Goal: Information Seeking & Learning: Learn about a topic

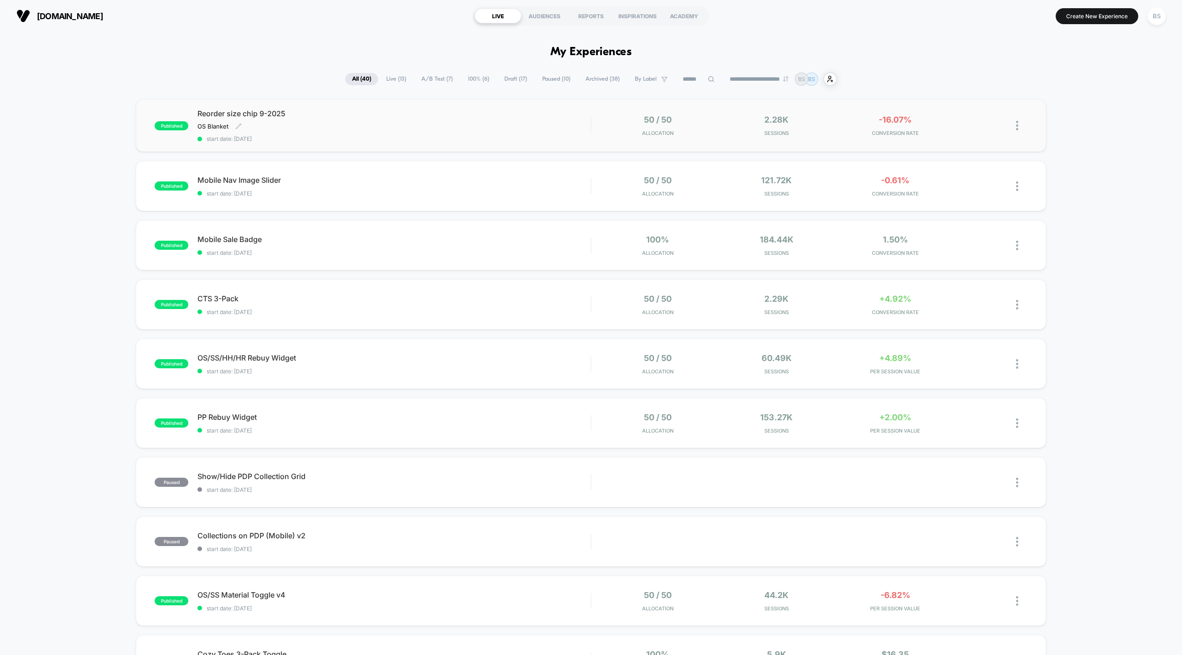
click at [565, 123] on div "Reorder size chip 9-2025 OS Blanket Click to edit experience details OS Blanket…" at bounding box center [393, 125] width 393 height 33
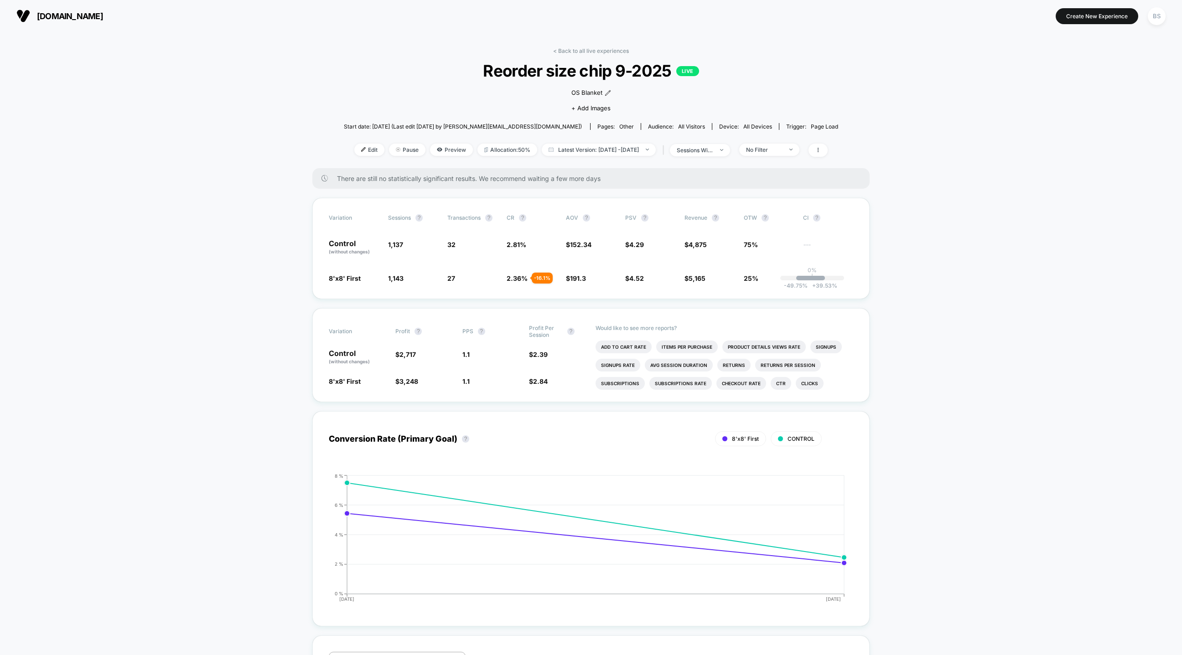
click at [570, 47] on link "< Back to all live experiences" at bounding box center [591, 50] width 76 height 7
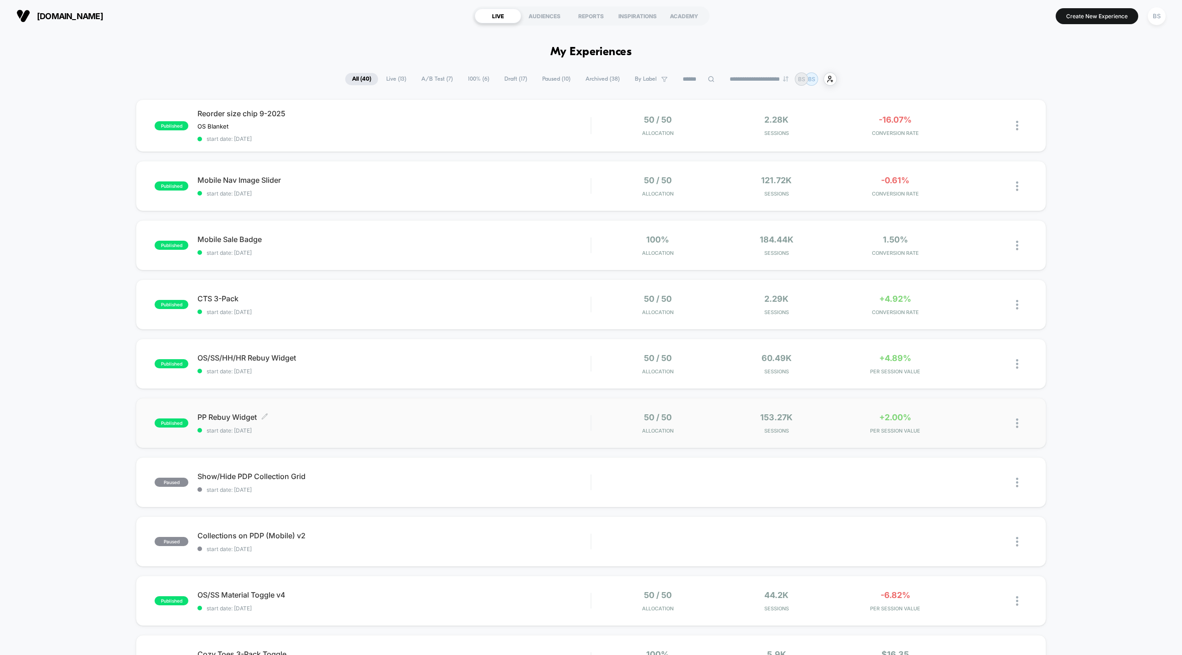
click at [505, 427] on span "start date: [DATE]" at bounding box center [393, 430] width 393 height 7
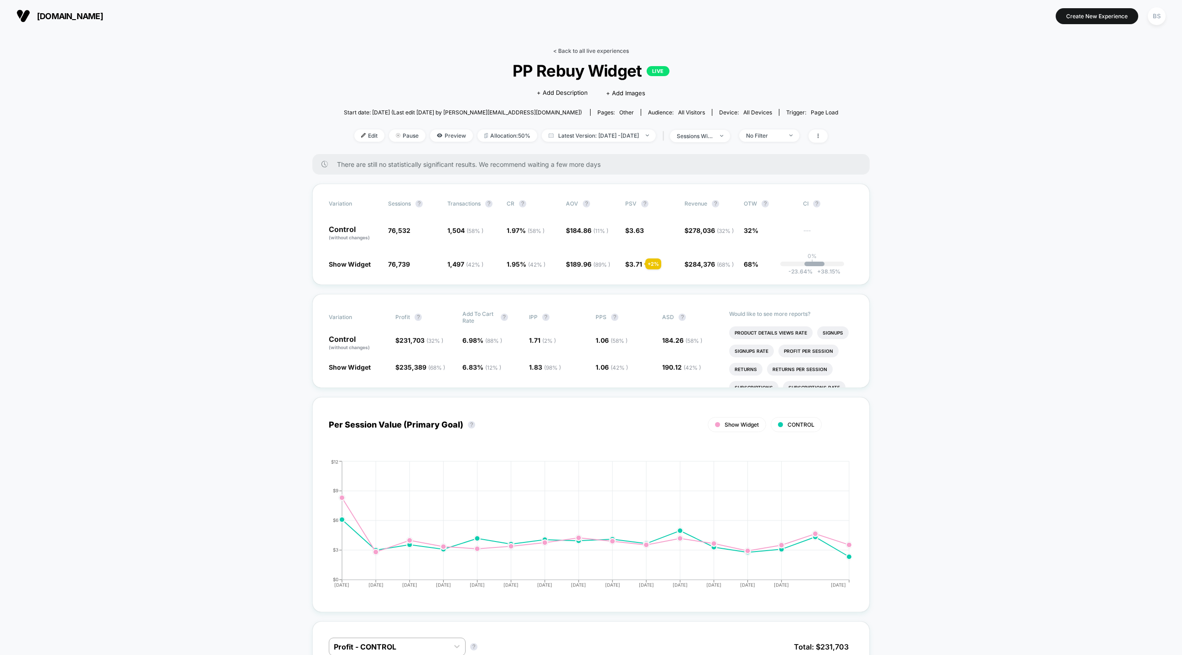
click at [579, 52] on link "< Back to all live experiences" at bounding box center [591, 50] width 76 height 7
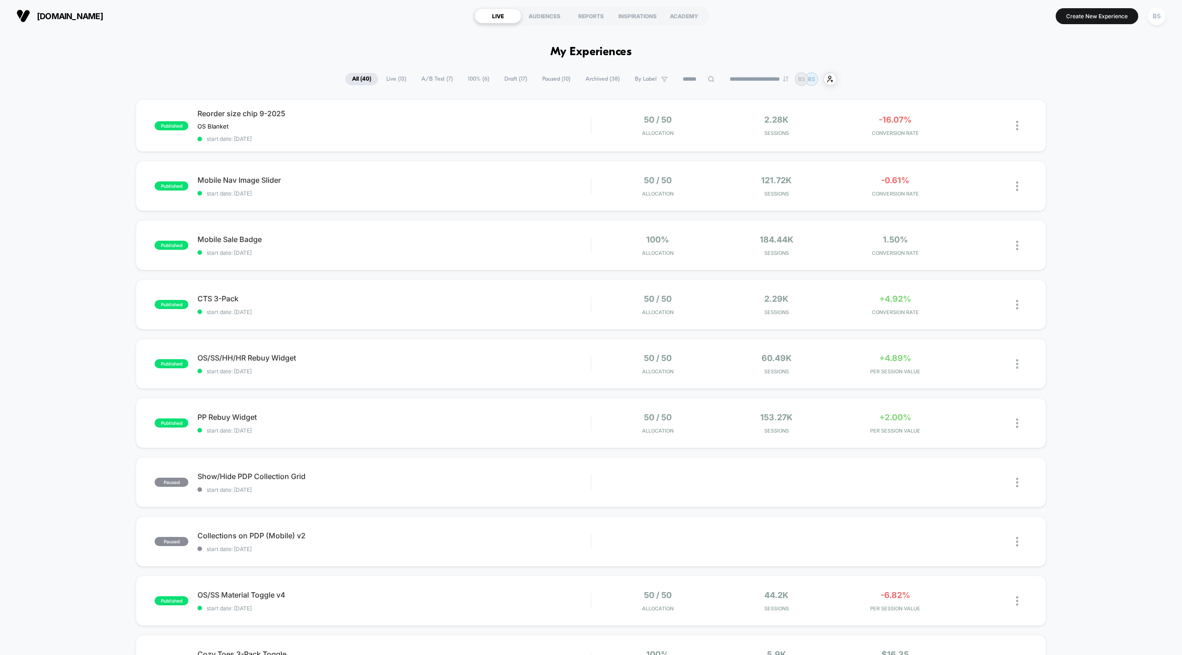
click at [44, 6] on section "[DOMAIN_NAME]" at bounding box center [204, 16] width 380 height 23
click at [44, 14] on span "[DOMAIN_NAME]" at bounding box center [70, 16] width 66 height 10
click at [23, 13] on img at bounding box center [23, 16] width 14 height 14
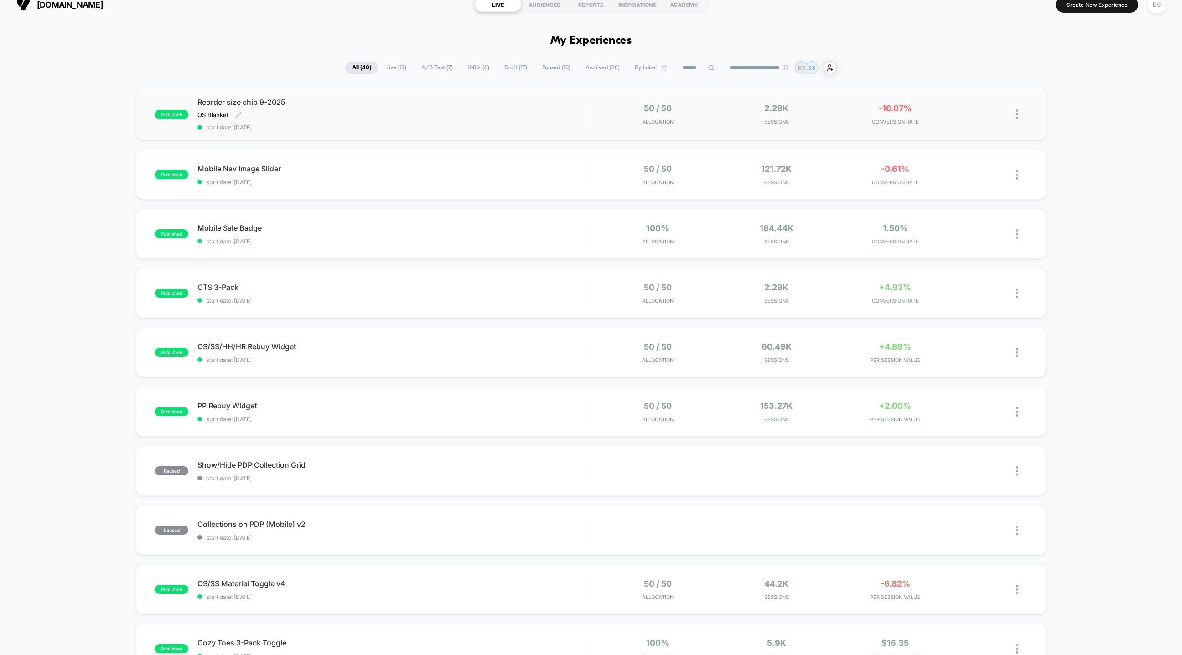
click at [513, 120] on div "Reorder size chip 9-2025 OS Blanket Click to edit experience details OS Blanket…" at bounding box center [393, 114] width 393 height 33
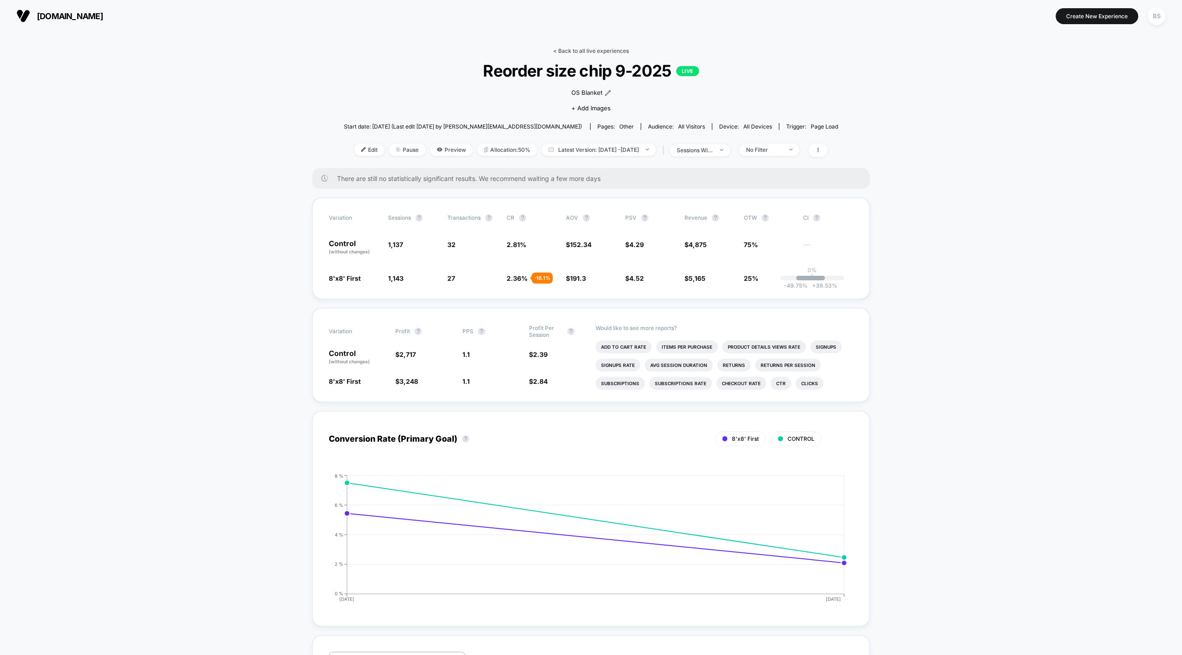
click at [565, 47] on link "< Back to all live experiences" at bounding box center [591, 50] width 76 height 7
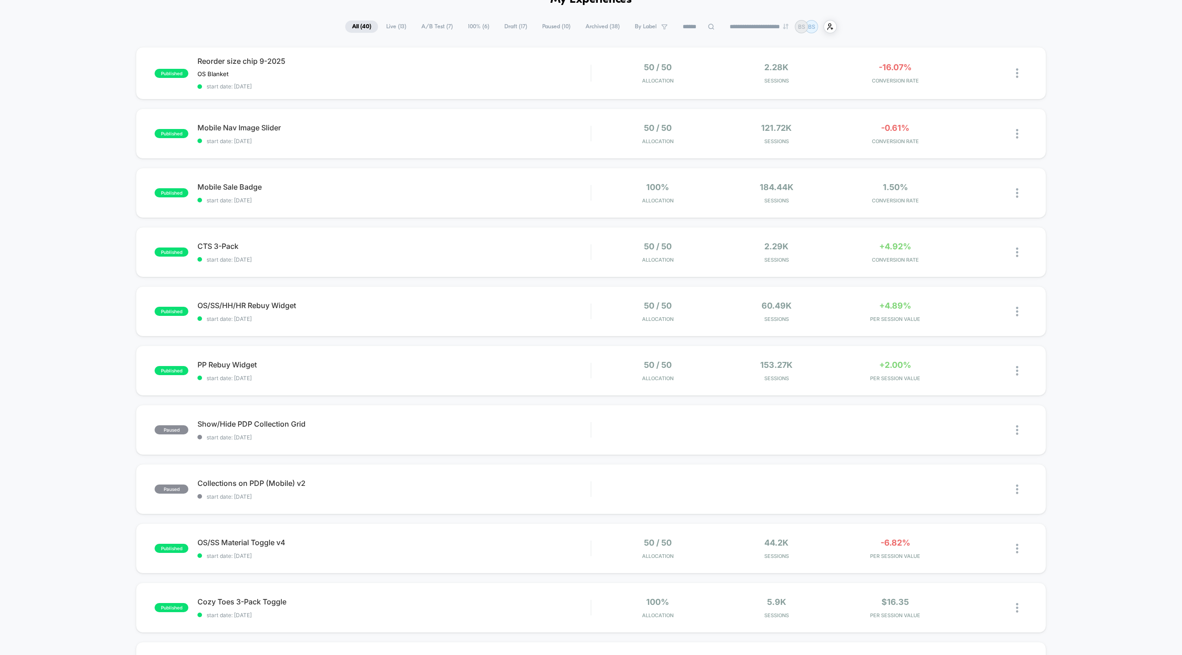
scroll to position [173, 0]
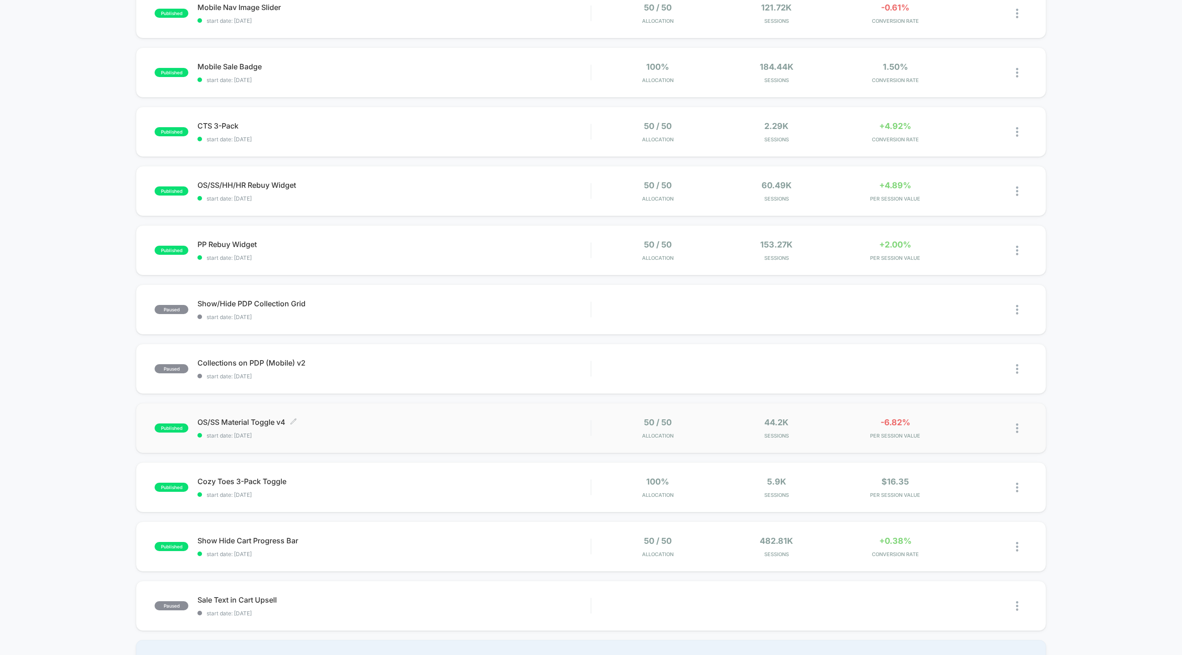
click at [459, 425] on span "OS/SS Material Toggle v4 Click to edit experience details" at bounding box center [393, 422] width 393 height 9
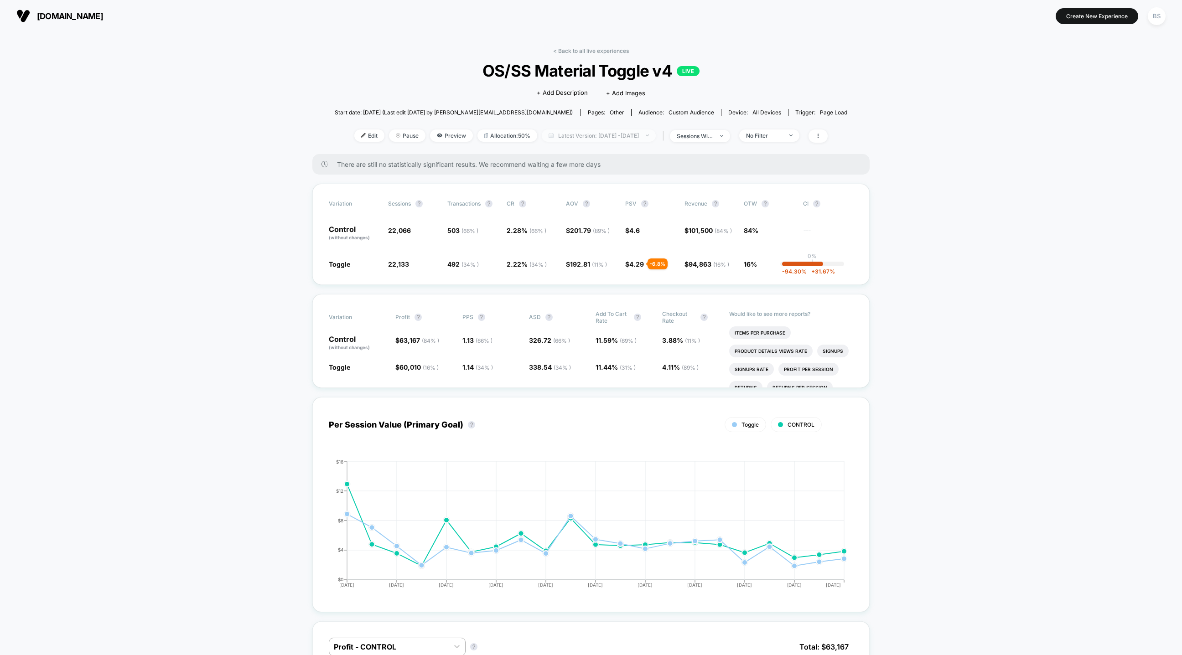
click at [600, 136] on span "Latest Version: [DATE] - [DATE]" at bounding box center [599, 136] width 114 height 12
select select "*"
select select "****"
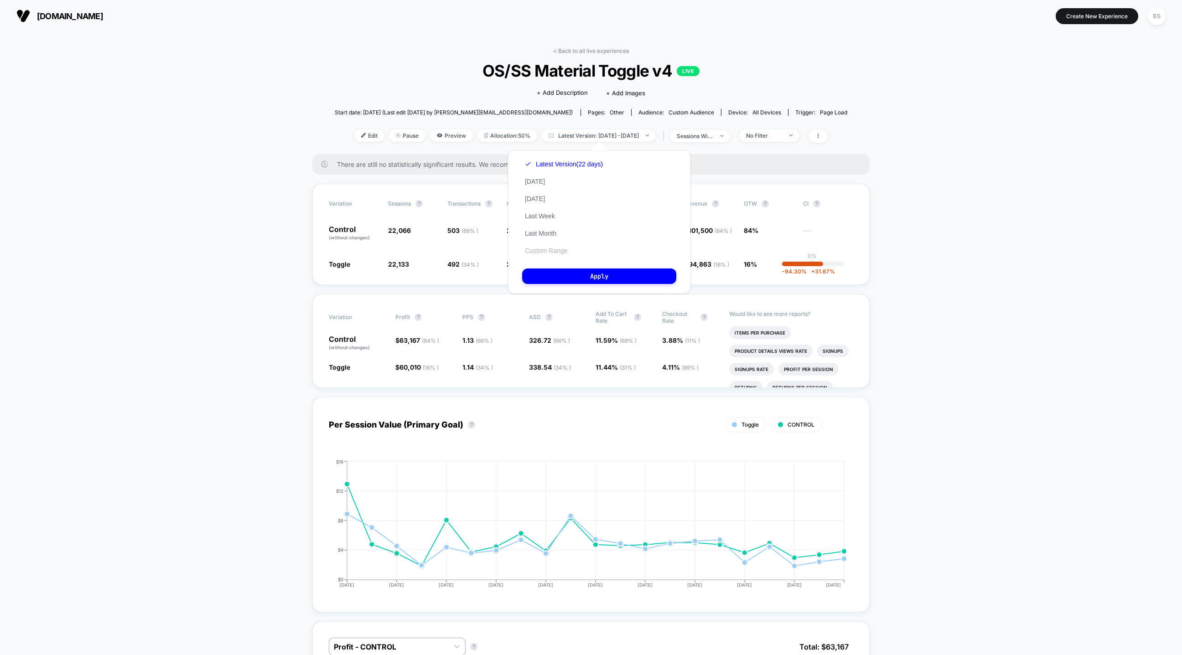
click at [550, 253] on button "Custom Range" at bounding box center [546, 251] width 48 height 8
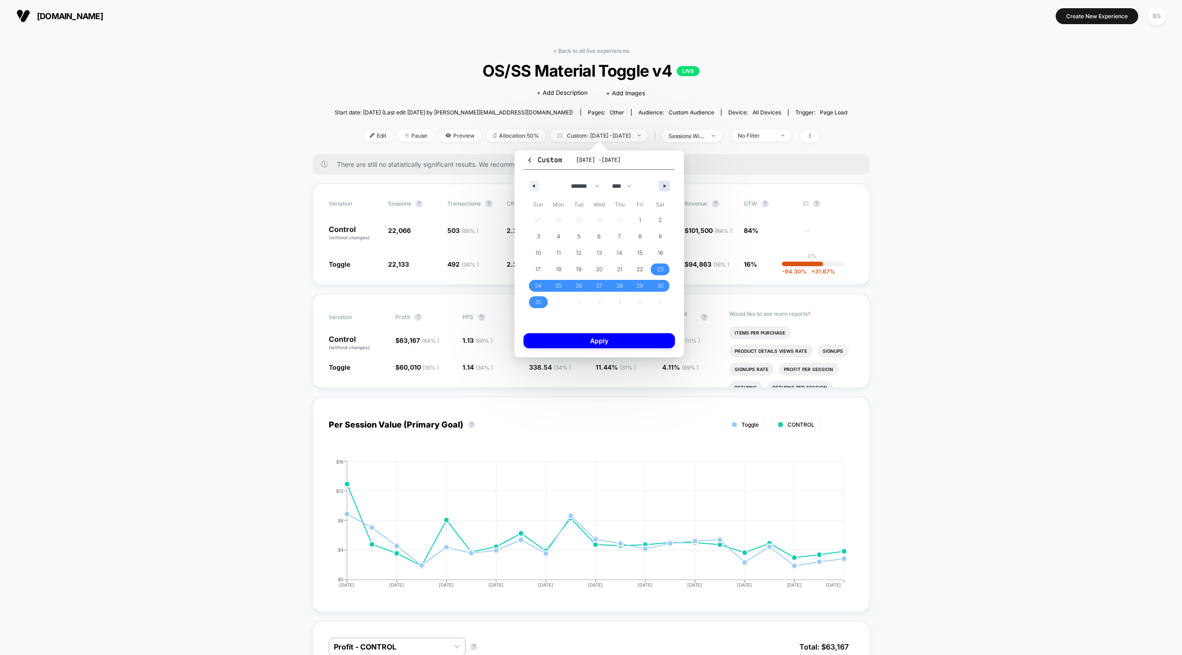
click at [663, 182] on button "button" at bounding box center [664, 186] width 11 height 11
select select "*"
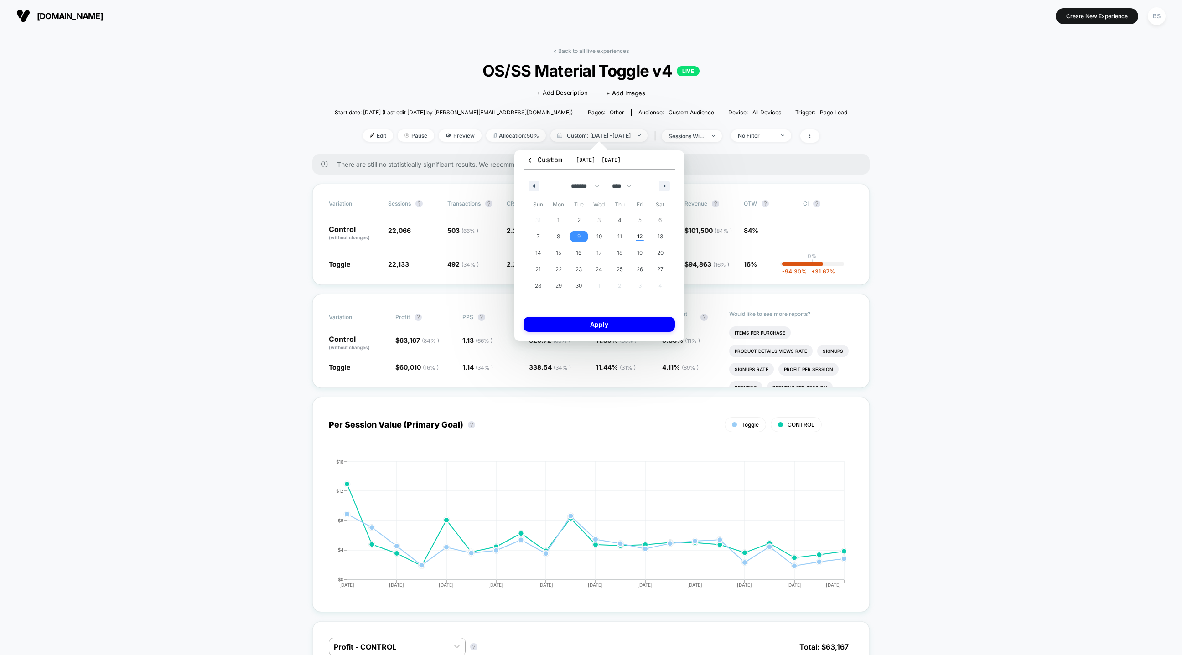
click at [583, 239] on span "9" at bounding box center [579, 237] width 21 height 12
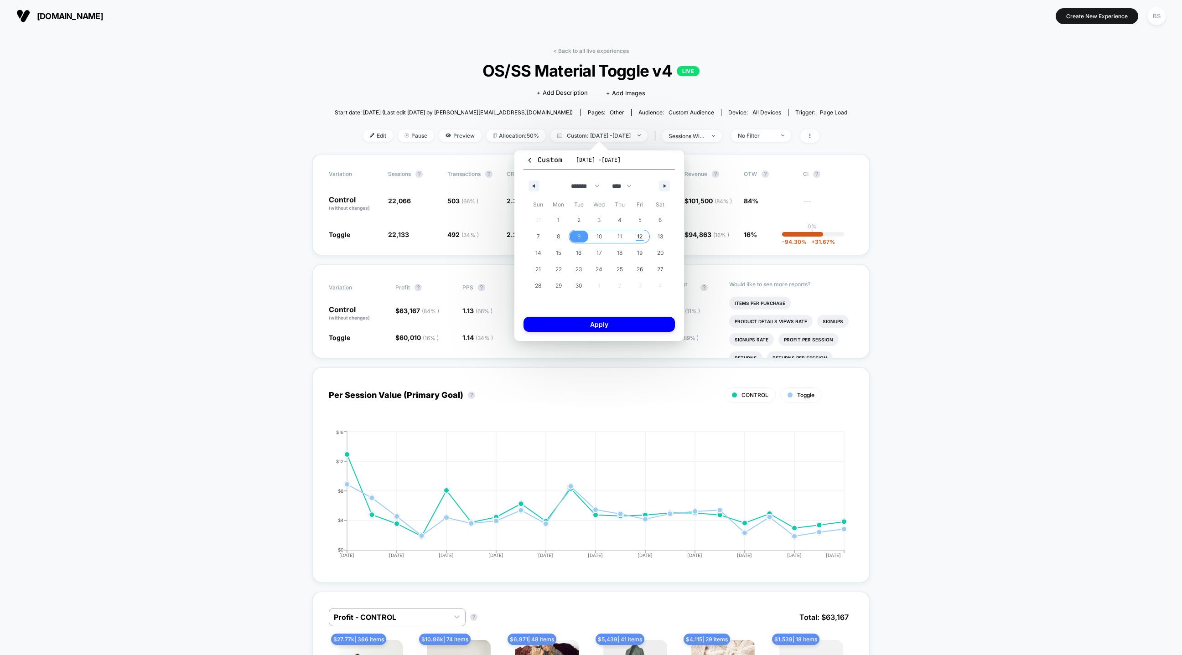
click at [640, 238] on span "12" at bounding box center [639, 236] width 5 height 16
click at [614, 324] on button "Apply" at bounding box center [598, 324] width 151 height 15
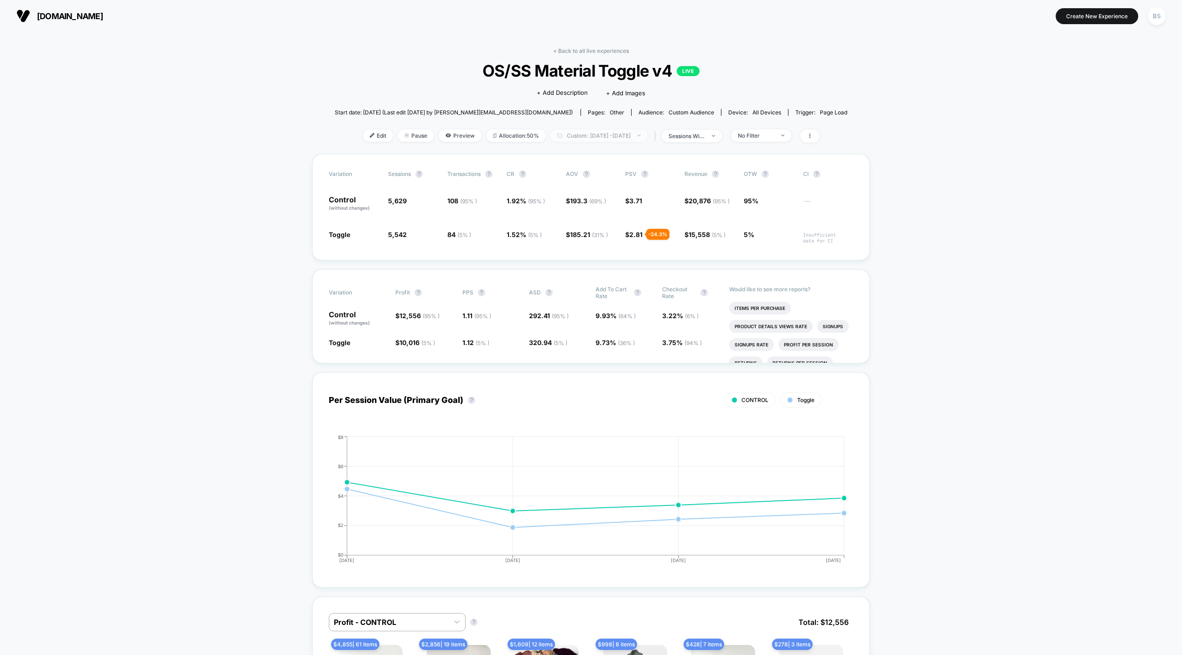
click at [637, 132] on span "Custom: [DATE] - [DATE]" at bounding box center [598, 136] width 97 height 12
select select "*"
select select "****"
click at [552, 251] on button "Custom Range" at bounding box center [551, 251] width 59 height 8
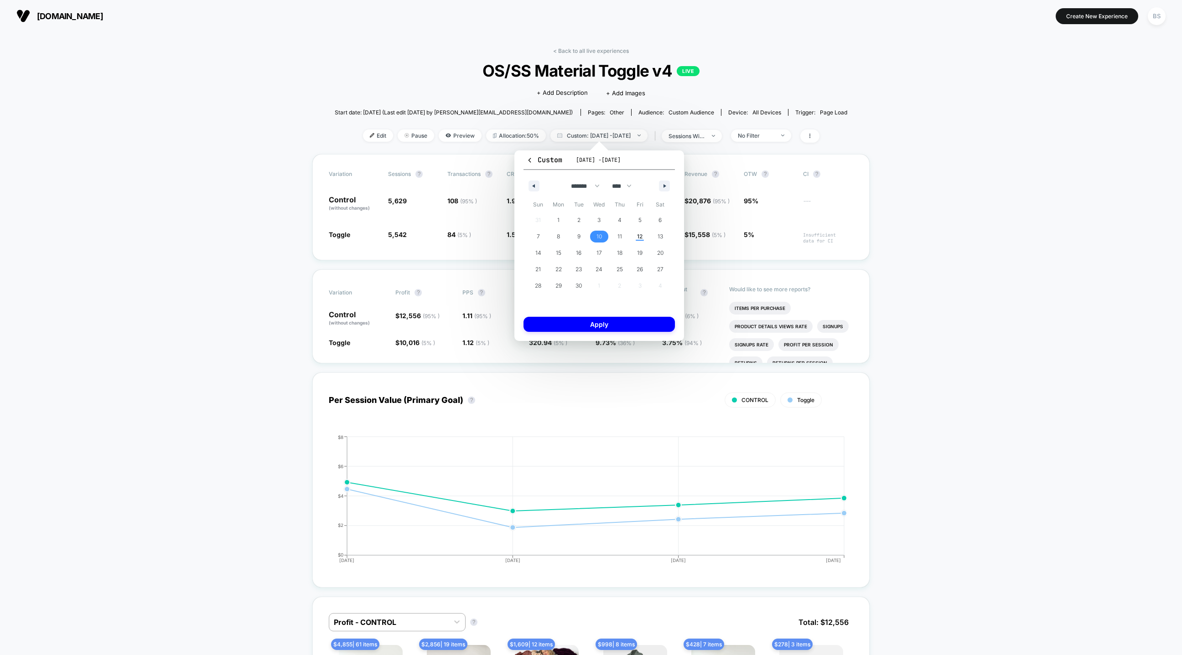
click at [600, 238] on span "10" at bounding box center [598, 236] width 5 height 16
click at [639, 237] on span "12" at bounding box center [639, 236] width 5 height 16
click at [615, 329] on button "Apply" at bounding box center [598, 324] width 151 height 15
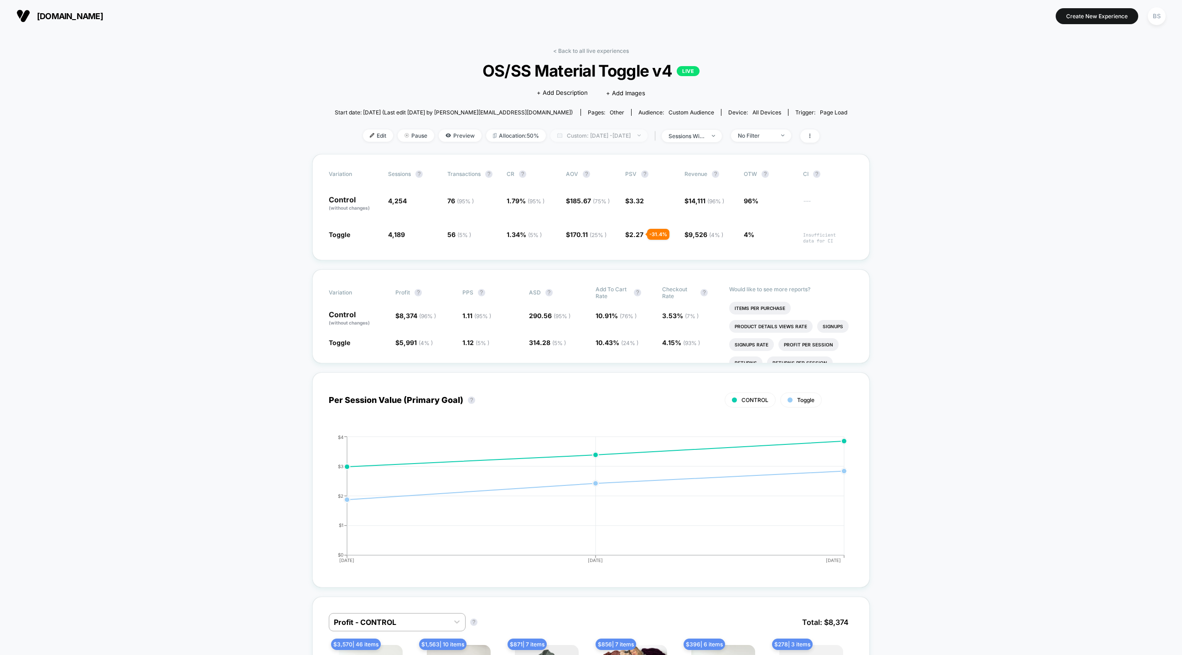
click at [638, 138] on span "Custom: [DATE] - [DATE]" at bounding box center [598, 136] width 97 height 12
click at [580, 249] on button "Custom Range" at bounding box center [551, 251] width 59 height 8
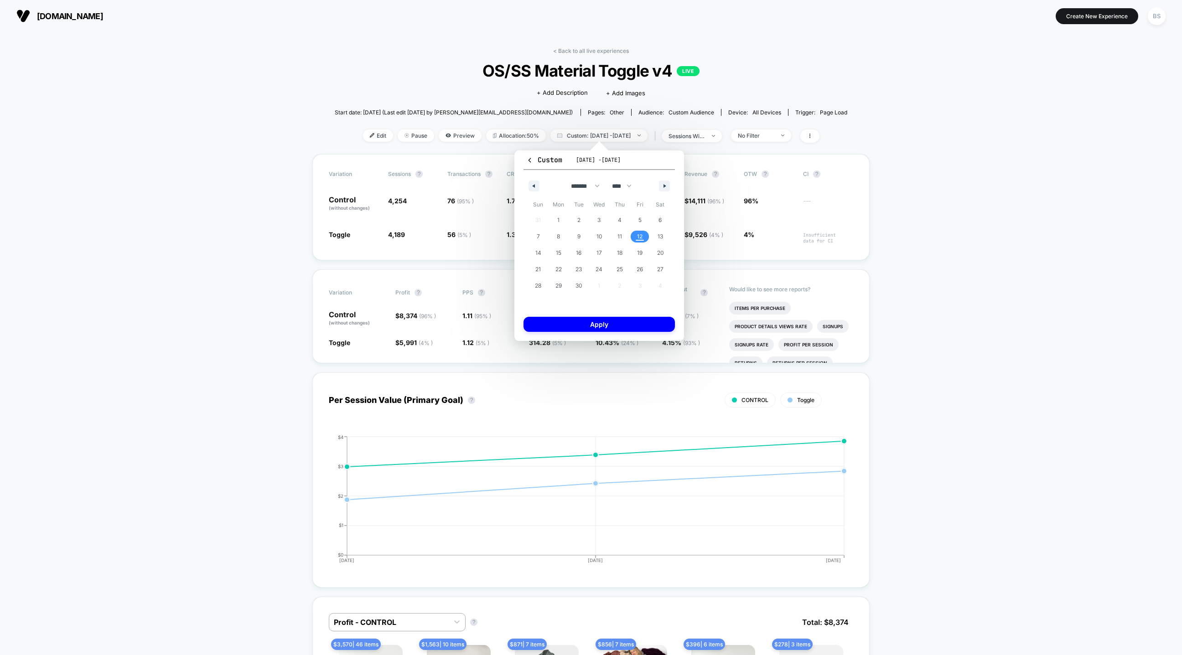
click at [641, 233] on span "12" at bounding box center [639, 236] width 5 height 16
click at [611, 328] on button "Apply" at bounding box center [598, 324] width 151 height 15
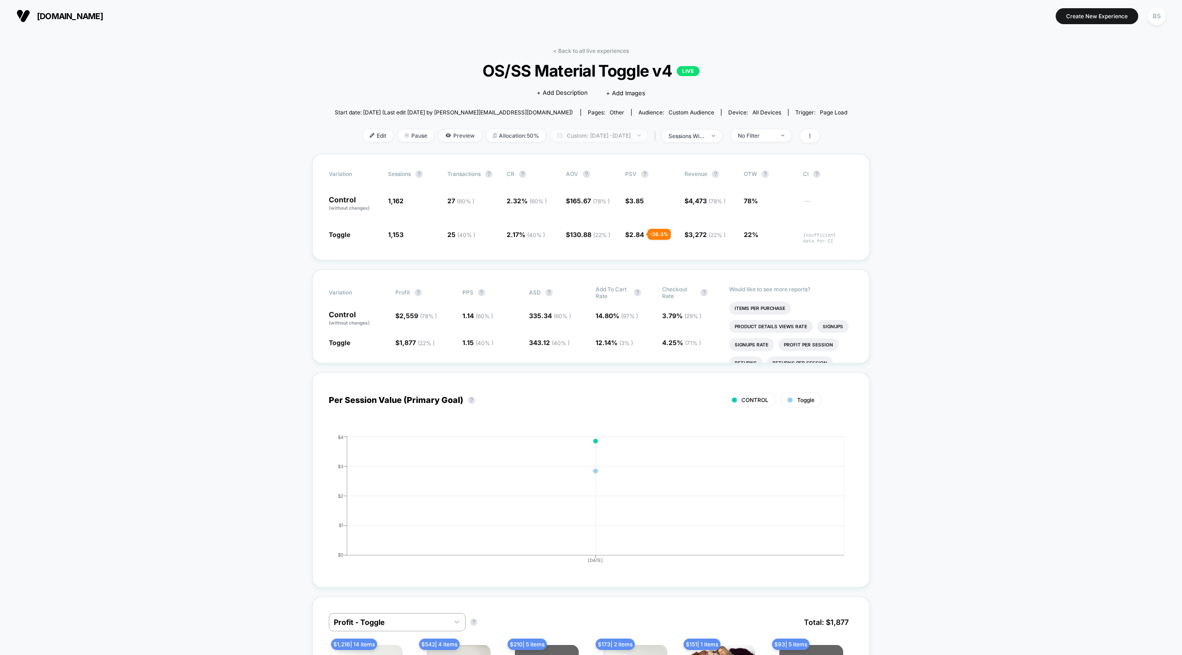
click at [639, 139] on span "Custom: [DATE] - [DATE]" at bounding box center [598, 136] width 97 height 12
click at [597, 124] on div "< Back to all live experiences OS/SS Material Toggle v4 LIVE Click to edit expe…" at bounding box center [591, 100] width 513 height 107
click at [597, 135] on span "Custom: [DATE] - [DATE]" at bounding box center [598, 136] width 97 height 12
click at [555, 168] on button "Latest Version" at bounding box center [545, 164] width 46 height 8
click at [580, 279] on button "Apply" at bounding box center [599, 277] width 154 height 16
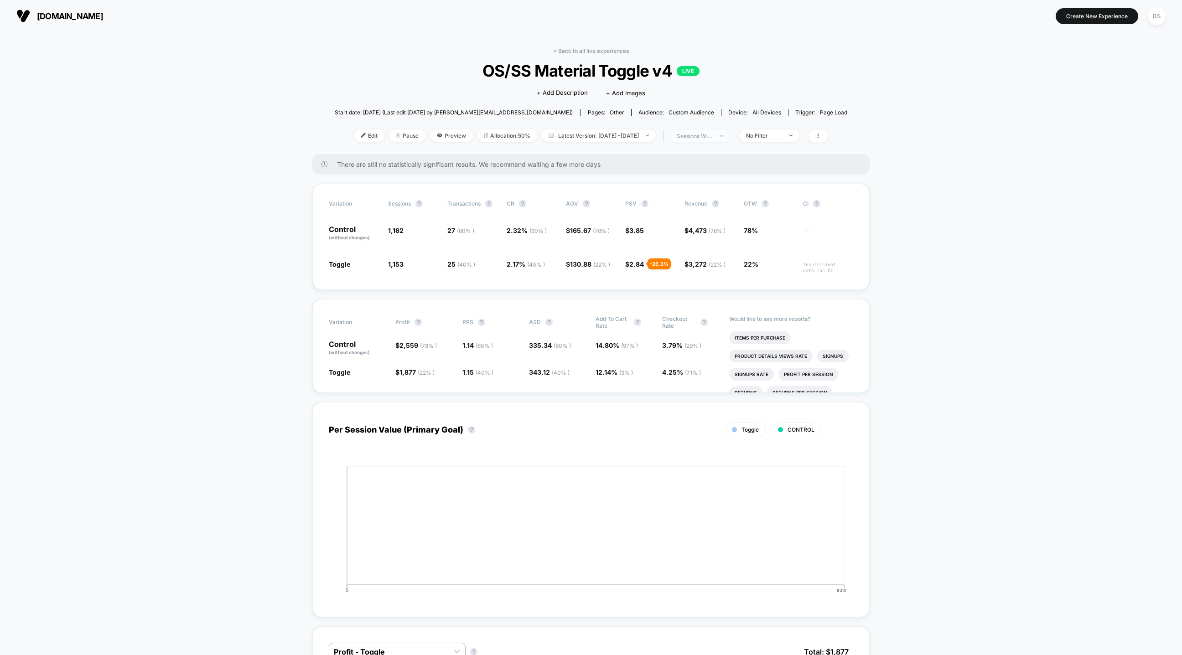
click at [717, 140] on span "sessions with impression" at bounding box center [700, 136] width 60 height 12
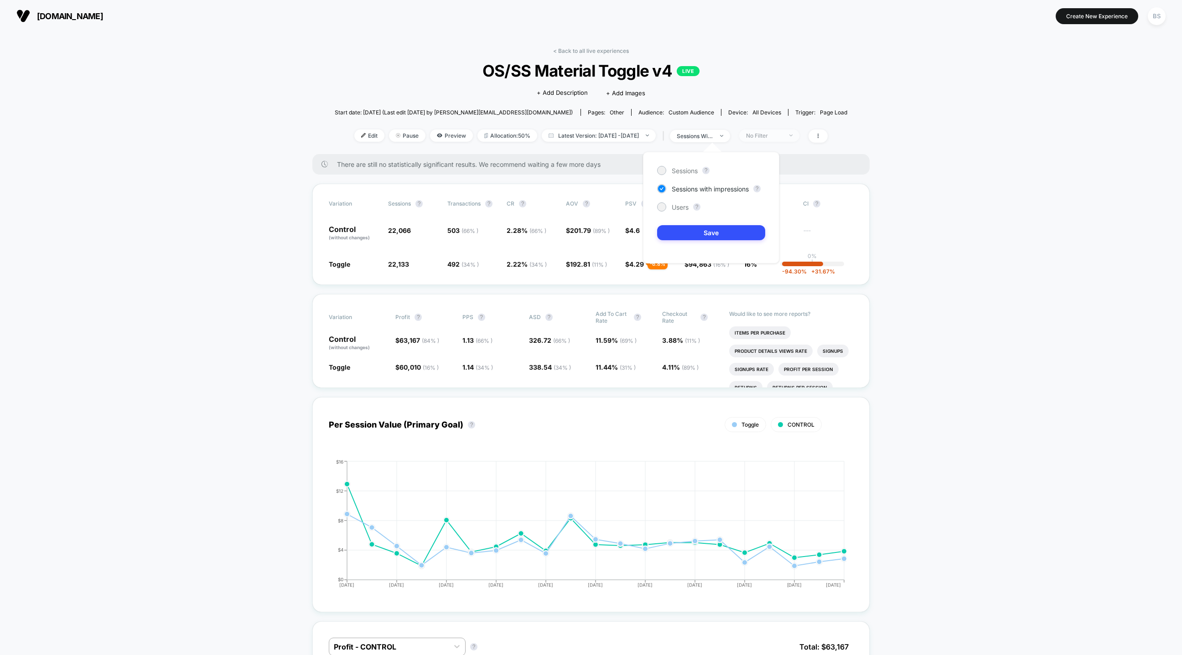
click at [786, 130] on span "No Filter" at bounding box center [769, 136] width 60 height 12
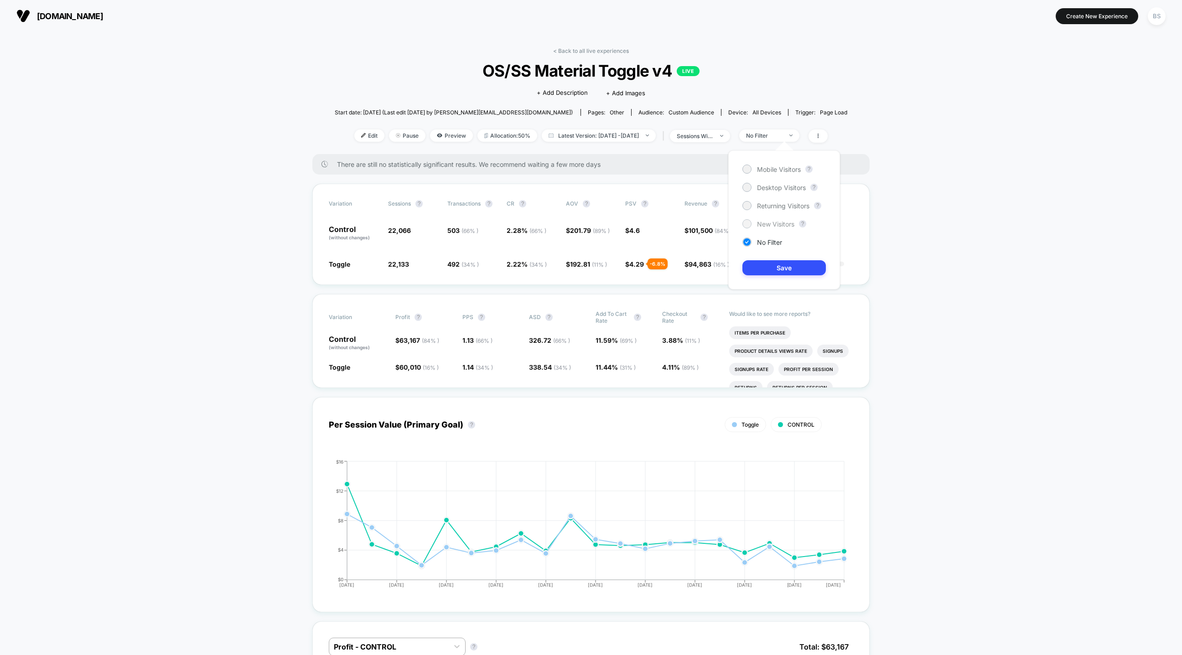
click at [764, 222] on span "New Visitors" at bounding box center [775, 224] width 37 height 8
click at [771, 269] on button "Save" at bounding box center [783, 267] width 83 height 15
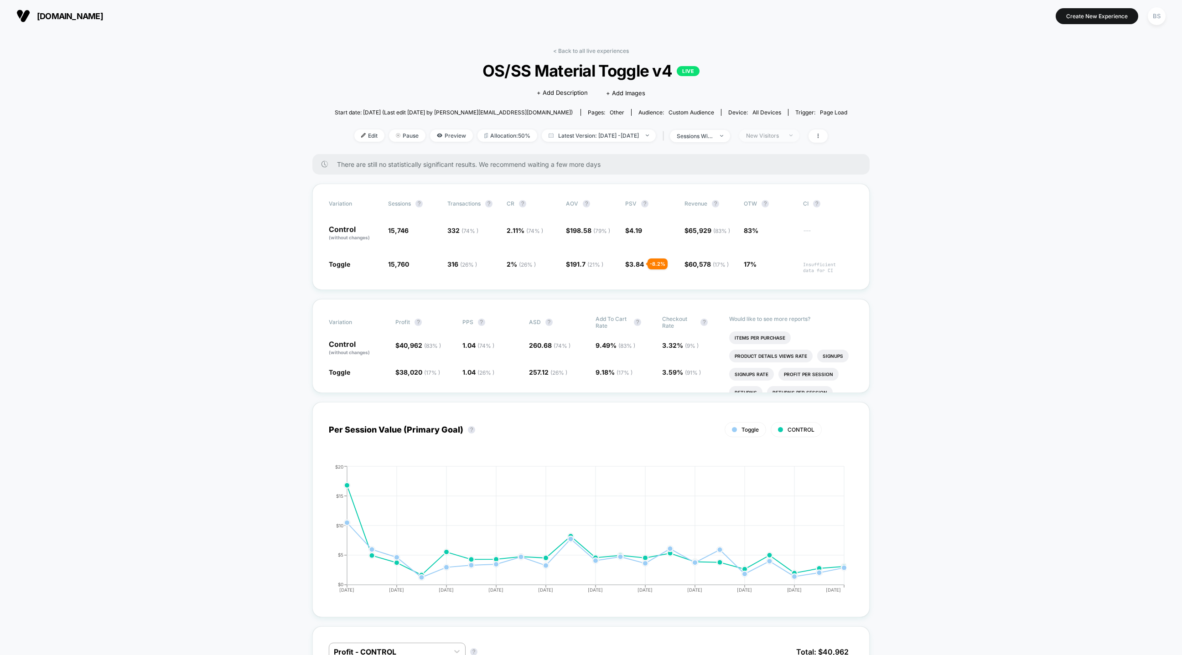
click at [780, 135] on div "New Visitors" at bounding box center [764, 135] width 36 height 7
click at [774, 207] on span "Returning Visitors" at bounding box center [783, 206] width 52 height 8
click at [775, 276] on div "Mobile Visitors ? Desktop Visitors ? Returning Visitors ? New Visitors ? No Fil…" at bounding box center [784, 219] width 112 height 139
click at [777, 264] on button "Save" at bounding box center [783, 267] width 83 height 15
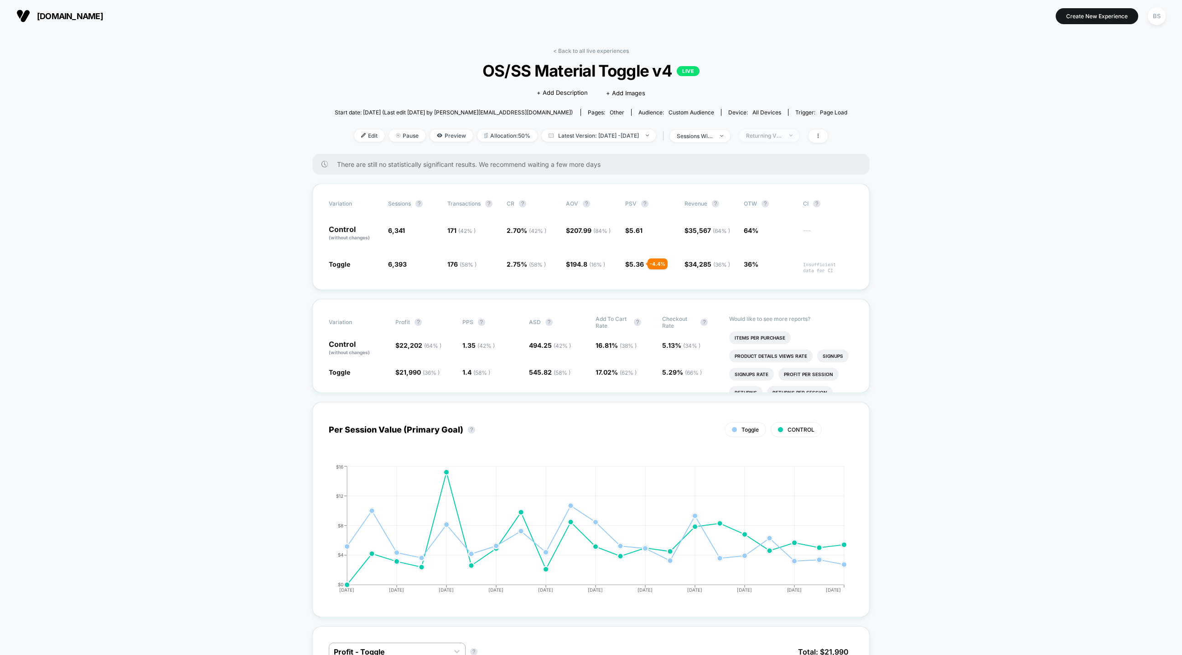
click at [782, 133] on div "Returning Visitors" at bounding box center [764, 135] width 36 height 7
click at [781, 187] on span "Desktop Visitors" at bounding box center [781, 188] width 49 height 8
click at [782, 264] on button "Save" at bounding box center [783, 267] width 83 height 15
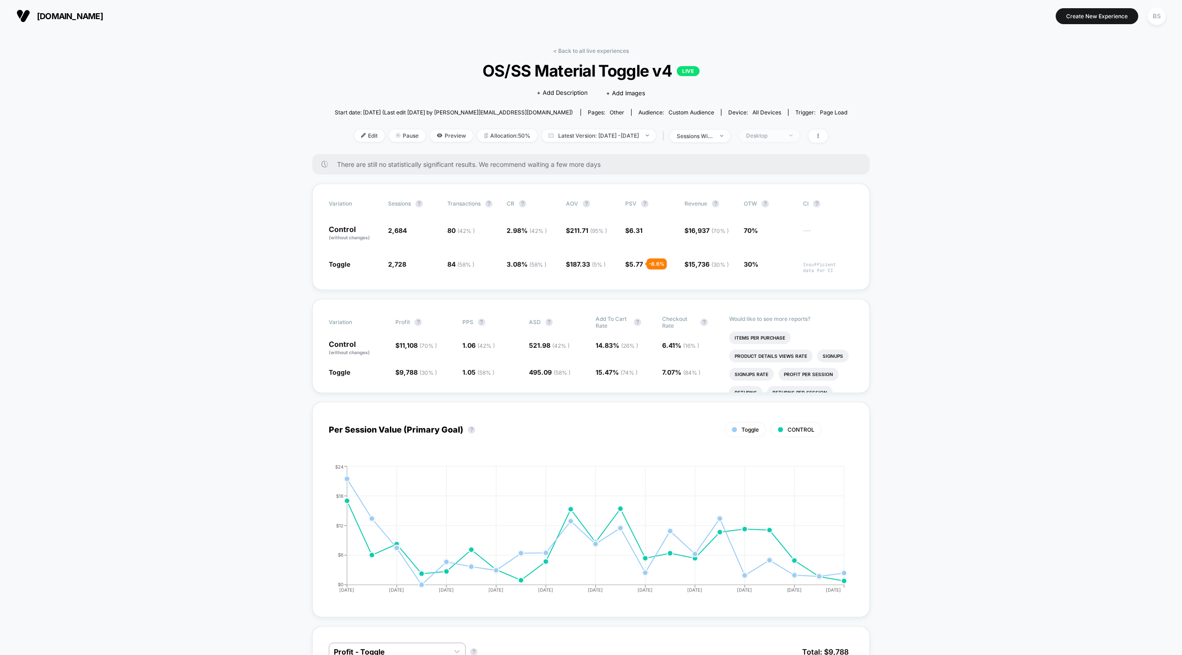
click at [787, 140] on span "Desktop" at bounding box center [769, 136] width 60 height 12
click at [777, 176] on div "Mobile Visitors ? Desktop Visitors ? Returning Visitors ? New Visitors ? No Fil…" at bounding box center [784, 219] width 112 height 139
click at [777, 165] on div "Mobile Visitors" at bounding box center [771, 169] width 58 height 9
click at [766, 274] on button "Save" at bounding box center [783, 267] width 83 height 15
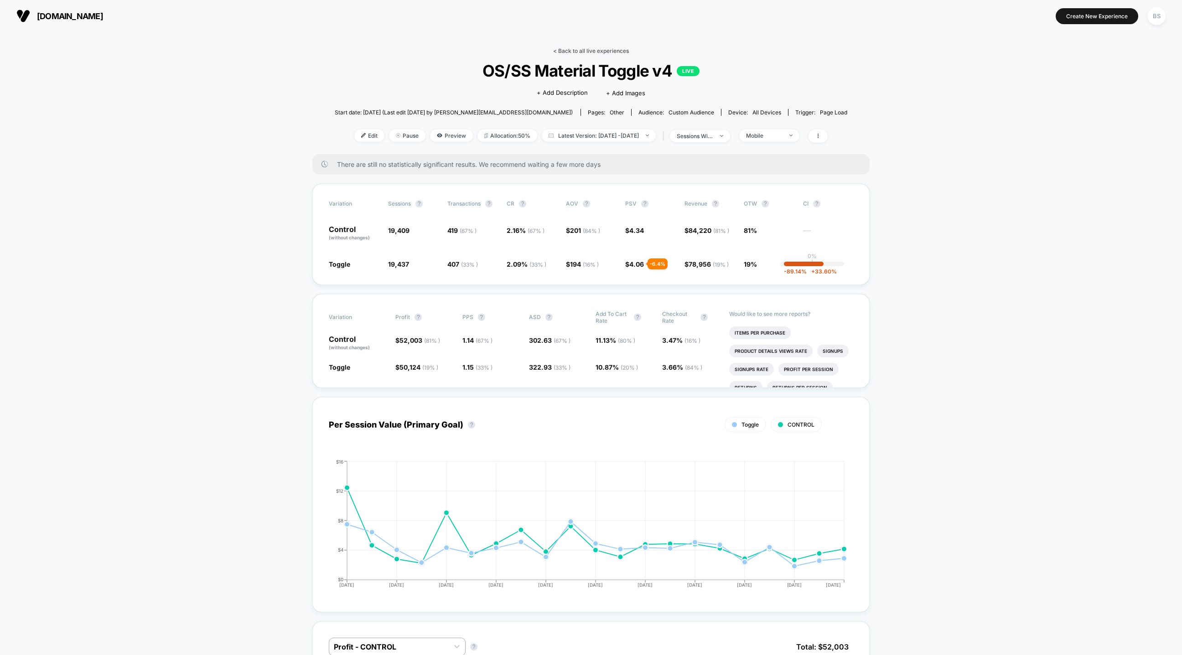
click at [586, 53] on link "< Back to all live experiences" at bounding box center [591, 50] width 76 height 7
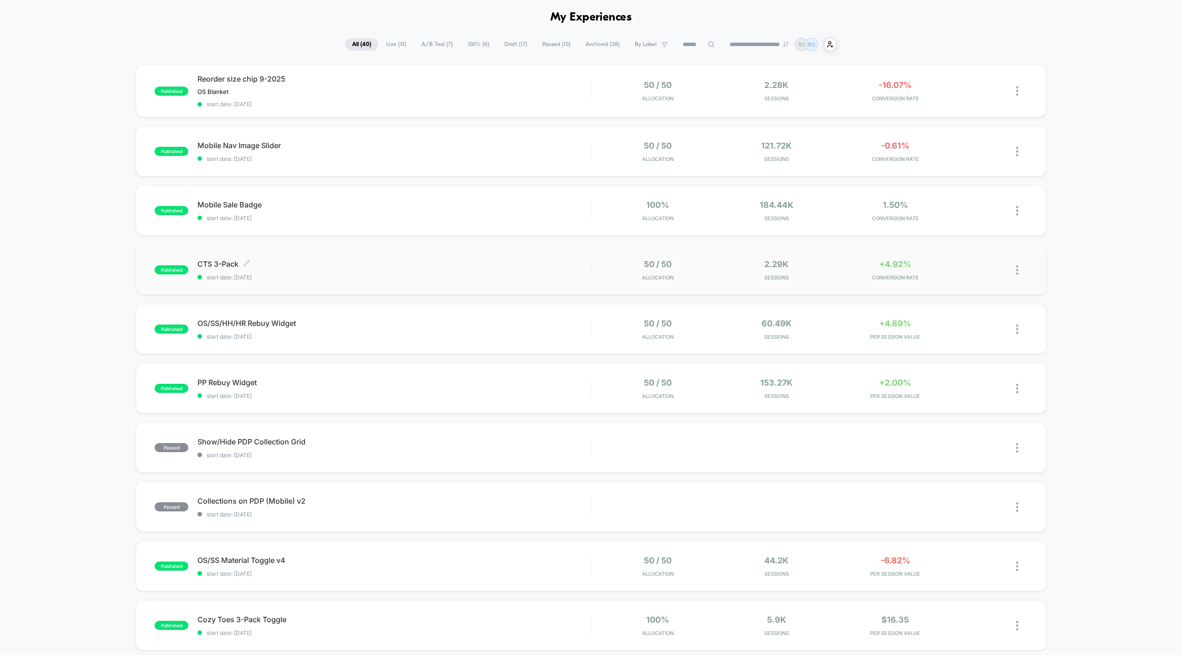
scroll to position [42, 0]
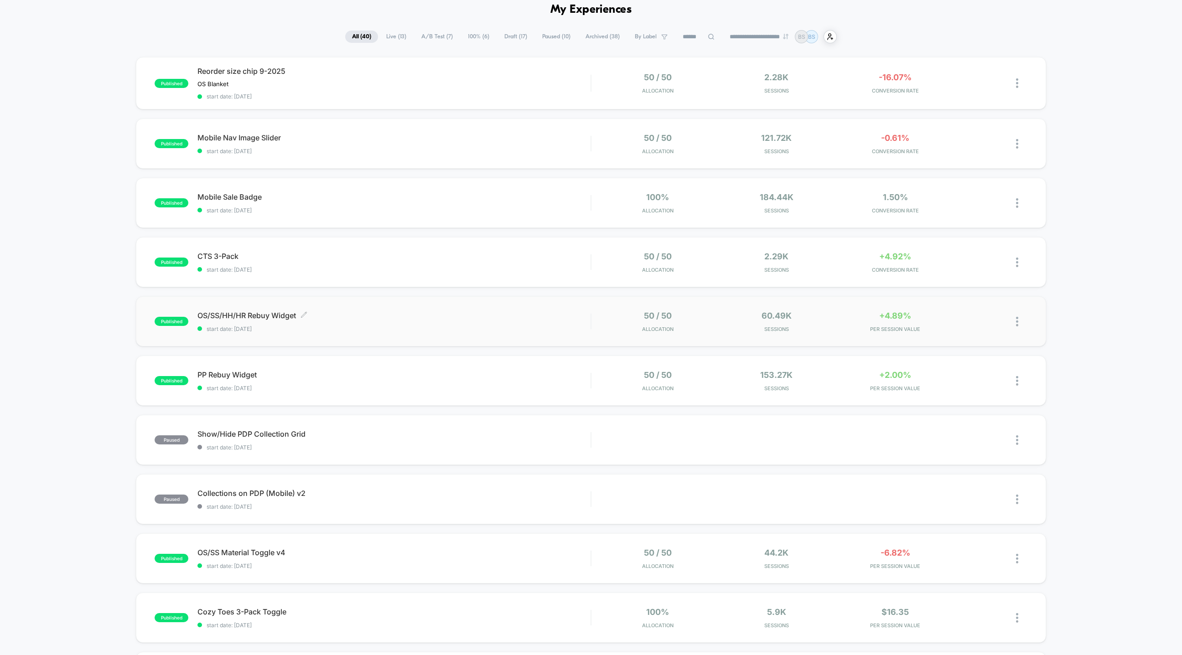
click at [540, 316] on span "OS/SS/HH/HR Rebuy Widget Click to edit experience details" at bounding box center [393, 315] width 393 height 9
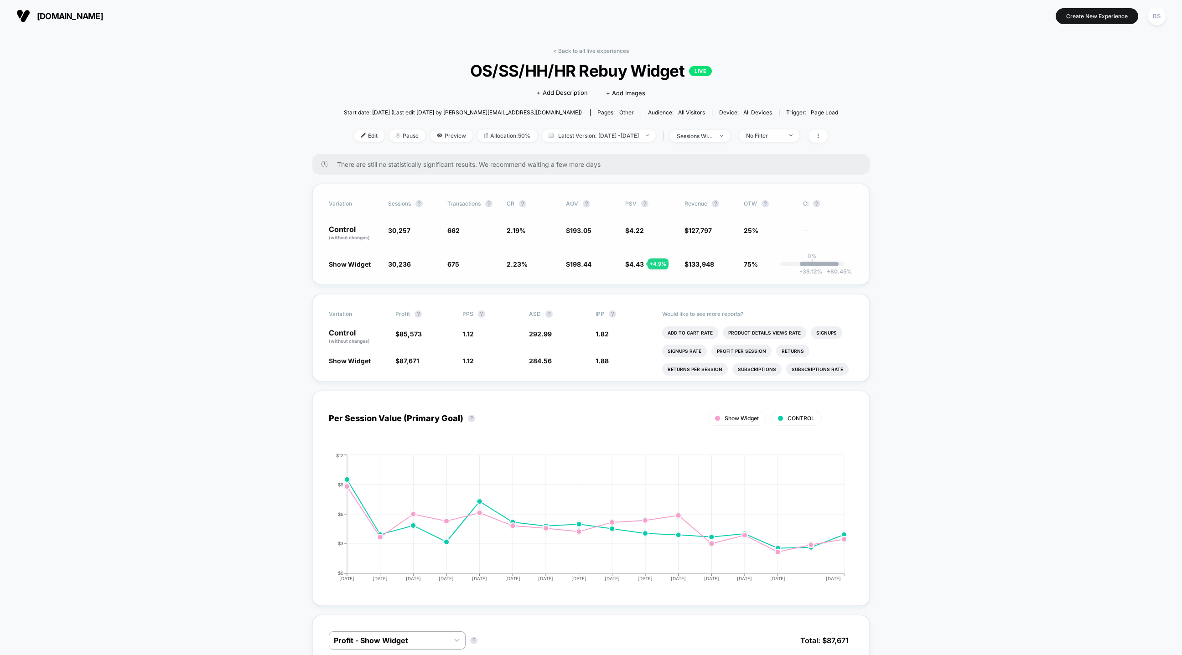
click at [808, 204] on span "CI ?" at bounding box center [828, 203] width 50 height 7
click at [586, 56] on div "< Back to all live experiences OS/SS/HH/HR Rebuy Widget LIVE Click to edit expe…" at bounding box center [591, 100] width 494 height 107
click at [586, 49] on link "< Back to all live experiences" at bounding box center [591, 50] width 76 height 7
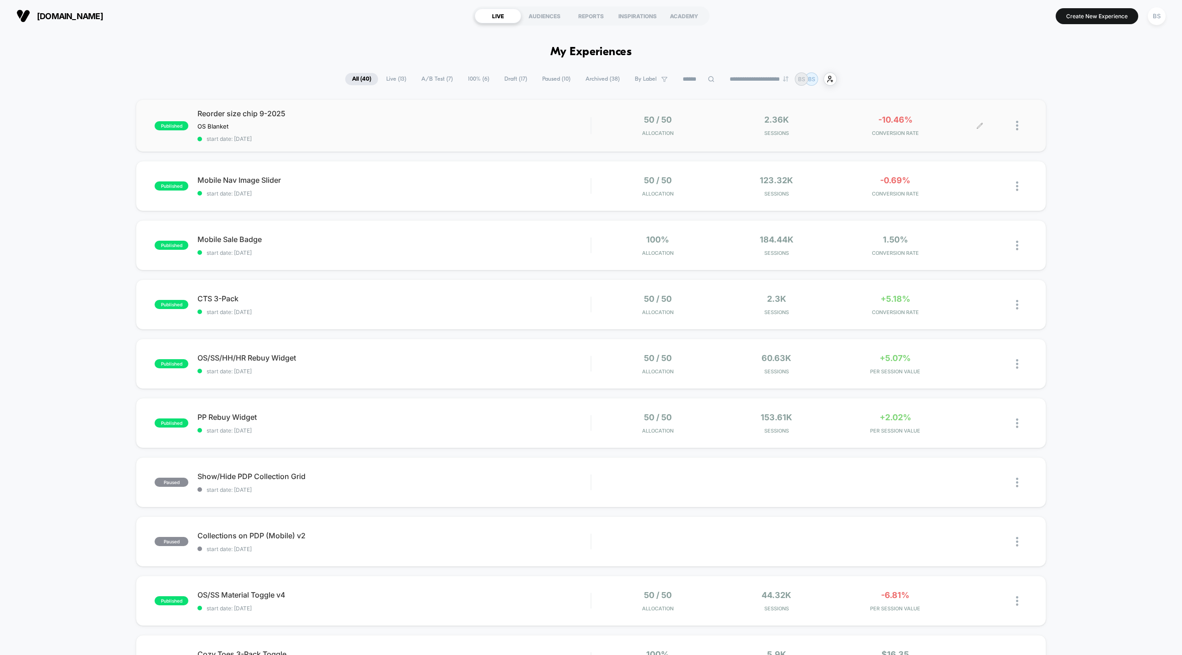
click at [591, 136] on div "50 / 50 Allocation 2.36k Sessions -10.46% CONVERSION RATE" at bounding box center [809, 125] width 436 height 21
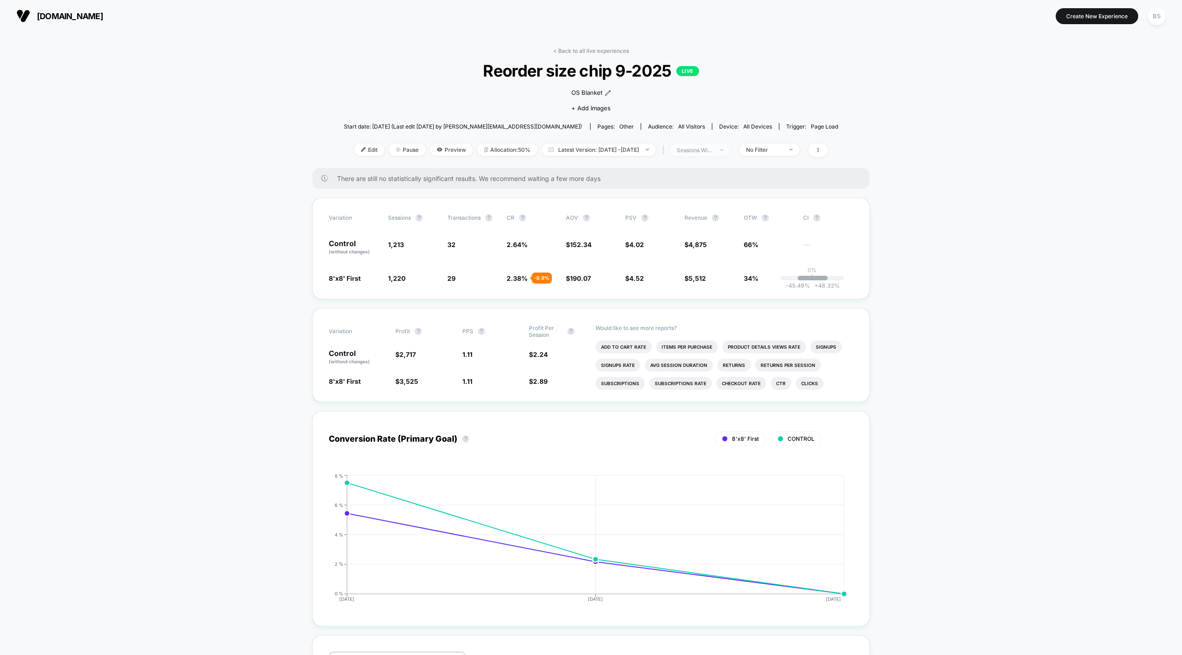
click at [715, 145] on span "sessions with impression" at bounding box center [700, 150] width 60 height 12
click at [683, 186] on span "Sessions" at bounding box center [684, 185] width 26 height 8
click at [685, 246] on button "Save" at bounding box center [711, 246] width 108 height 15
click at [710, 148] on div "sessions" at bounding box center [695, 150] width 36 height 7
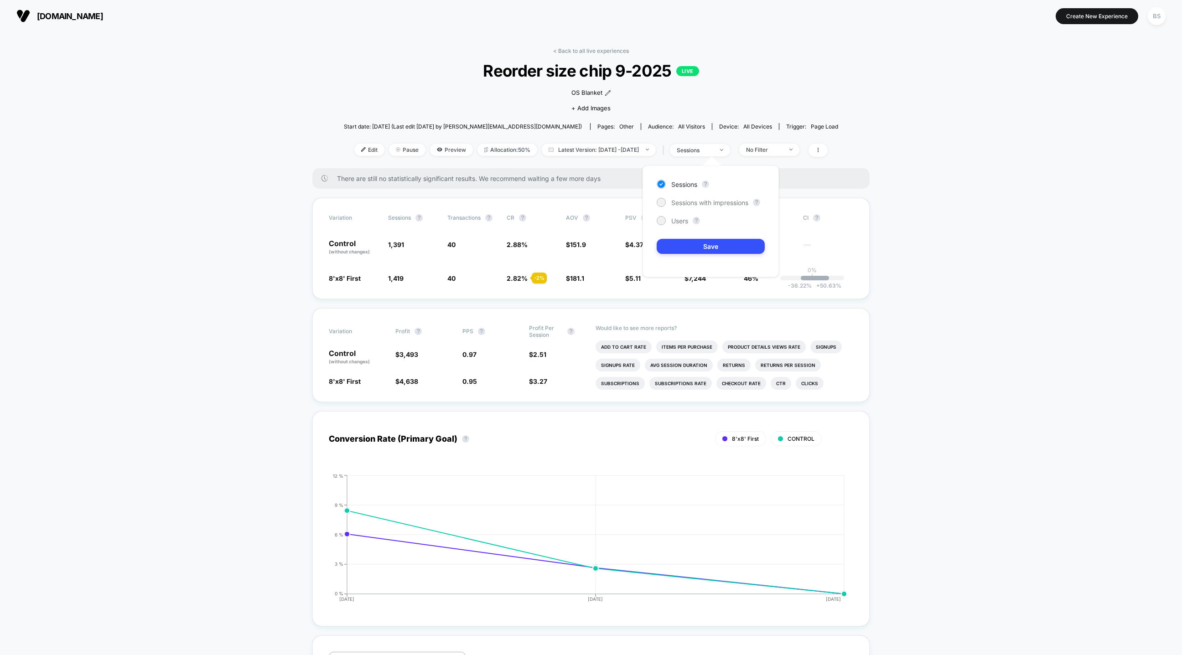
click at [693, 193] on div "Sessions ? Sessions with impressions ? Users ? Save" at bounding box center [711, 222] width 136 height 112
click at [693, 196] on div "Sessions ? Sessions with impressions ? Users ? Save" at bounding box center [711, 222] width 136 height 112
click at [693, 199] on span "Sessions with impressions" at bounding box center [709, 203] width 77 height 8
click at [691, 240] on button "Save" at bounding box center [711, 246] width 108 height 15
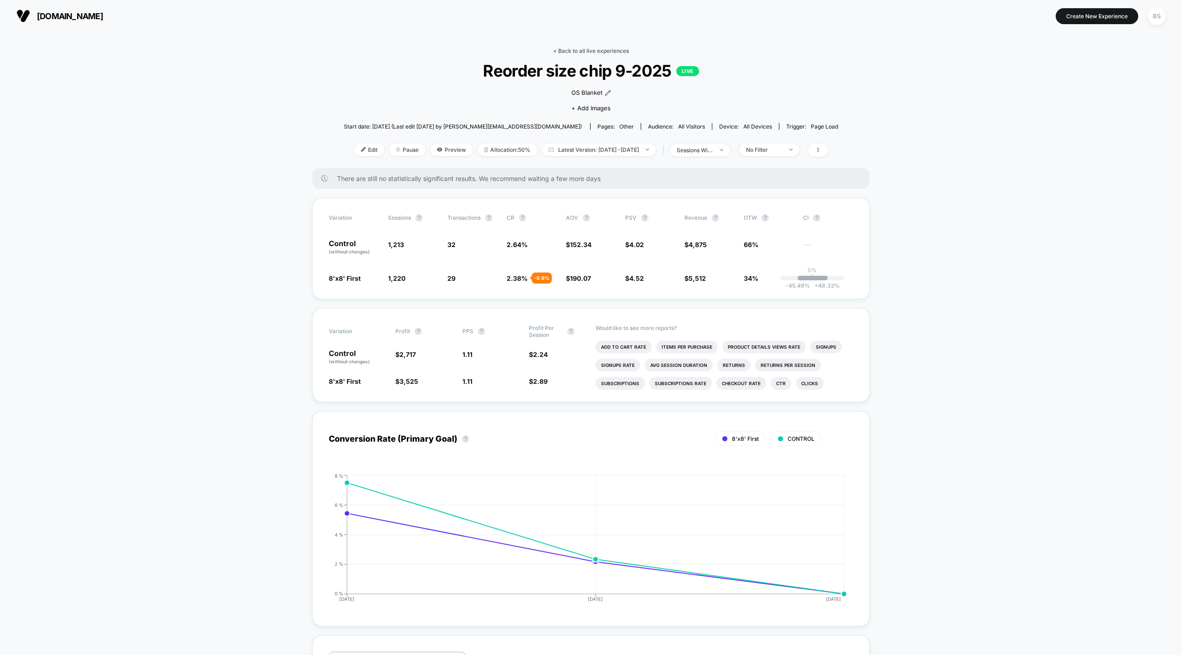
click at [581, 49] on link "< Back to all live experiences" at bounding box center [591, 50] width 76 height 7
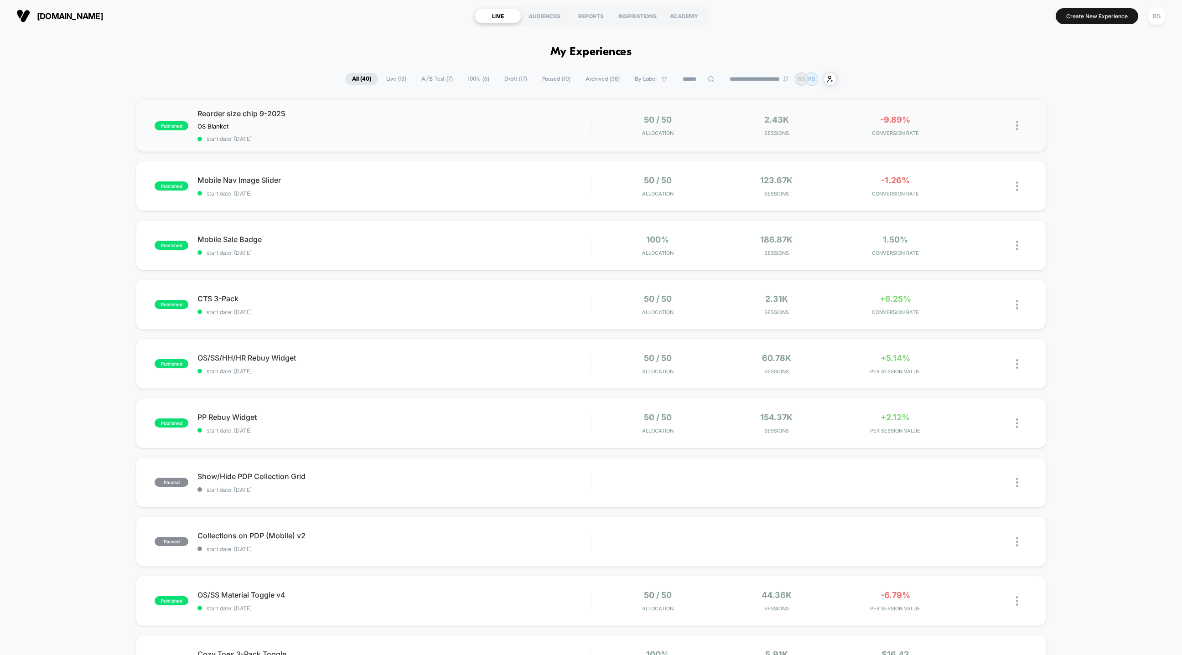
scroll to position [16, 0]
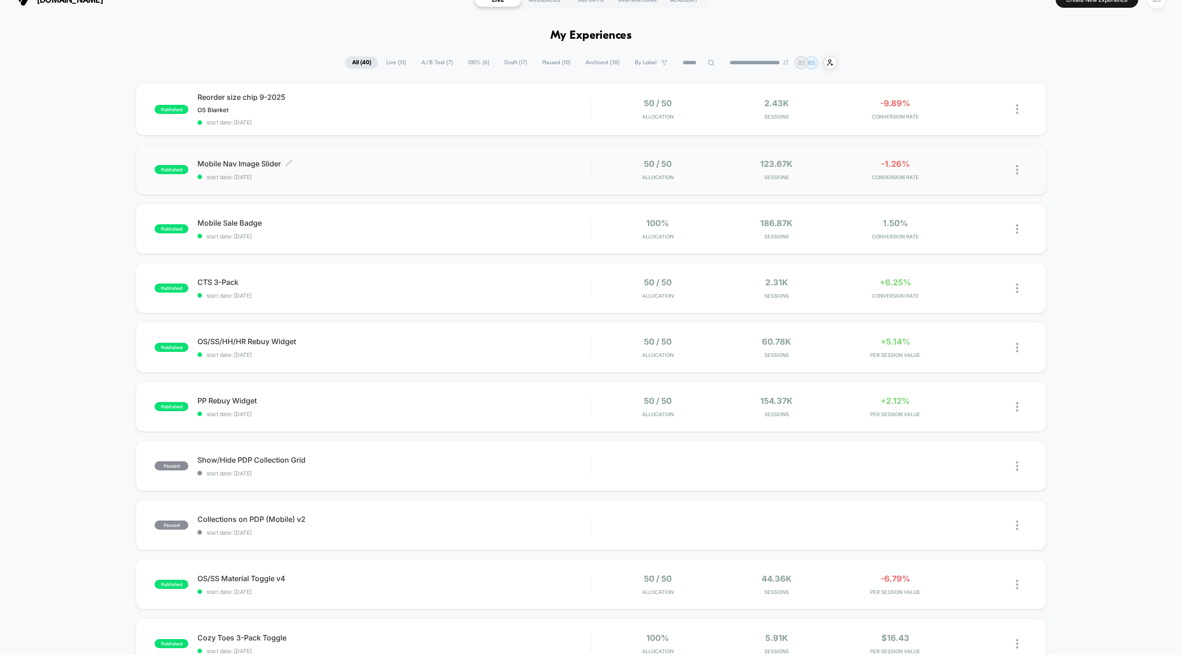
click at [479, 161] on span "Mobile Nav Image Slider Click to edit experience details" at bounding box center [393, 163] width 393 height 9
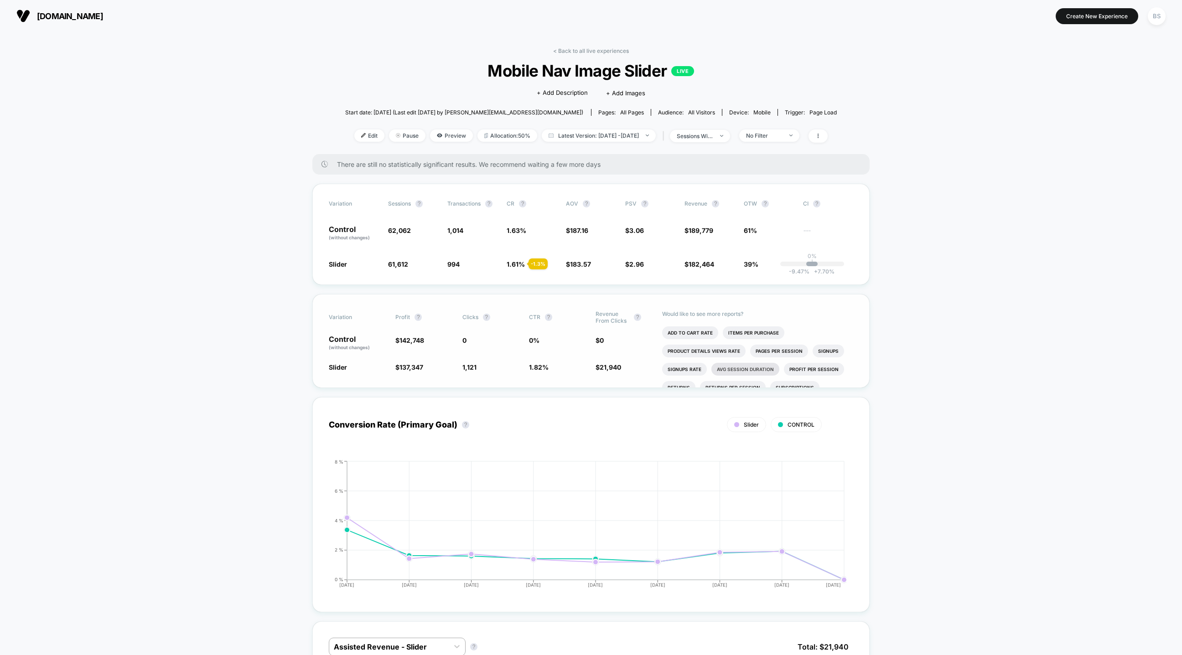
click at [747, 366] on li "Avg Session Duration" at bounding box center [745, 369] width 68 height 13
click at [566, 53] on link "< Back to all live experiences" at bounding box center [591, 50] width 76 height 7
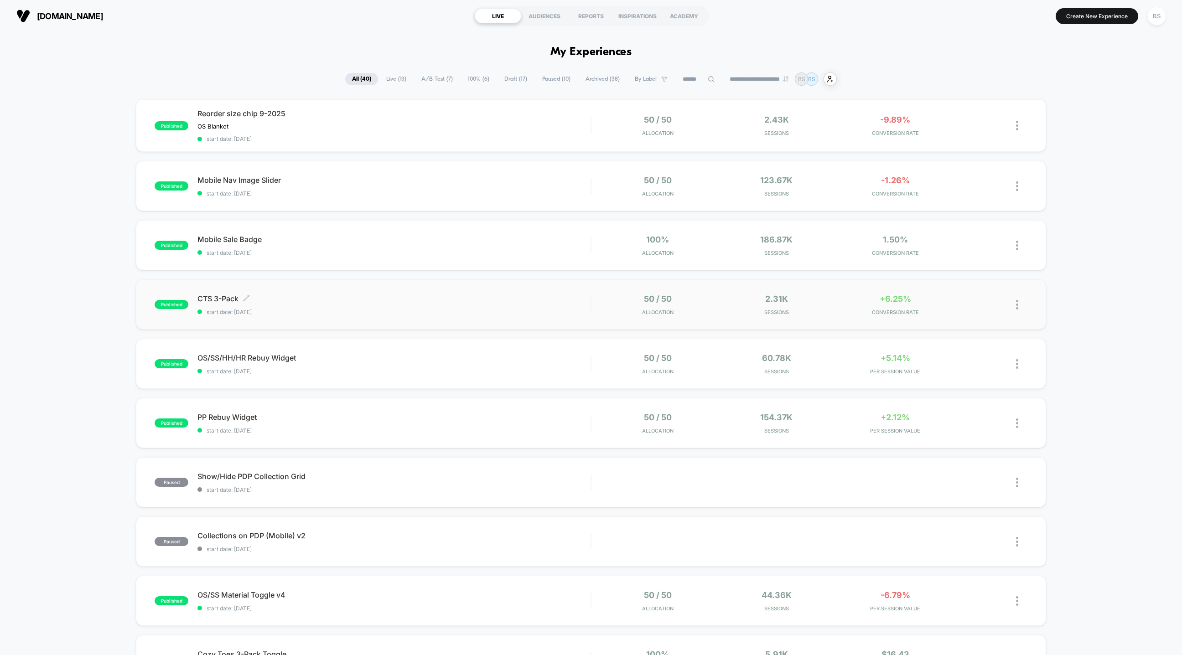
click at [500, 309] on span "start date: [DATE]" at bounding box center [393, 312] width 393 height 7
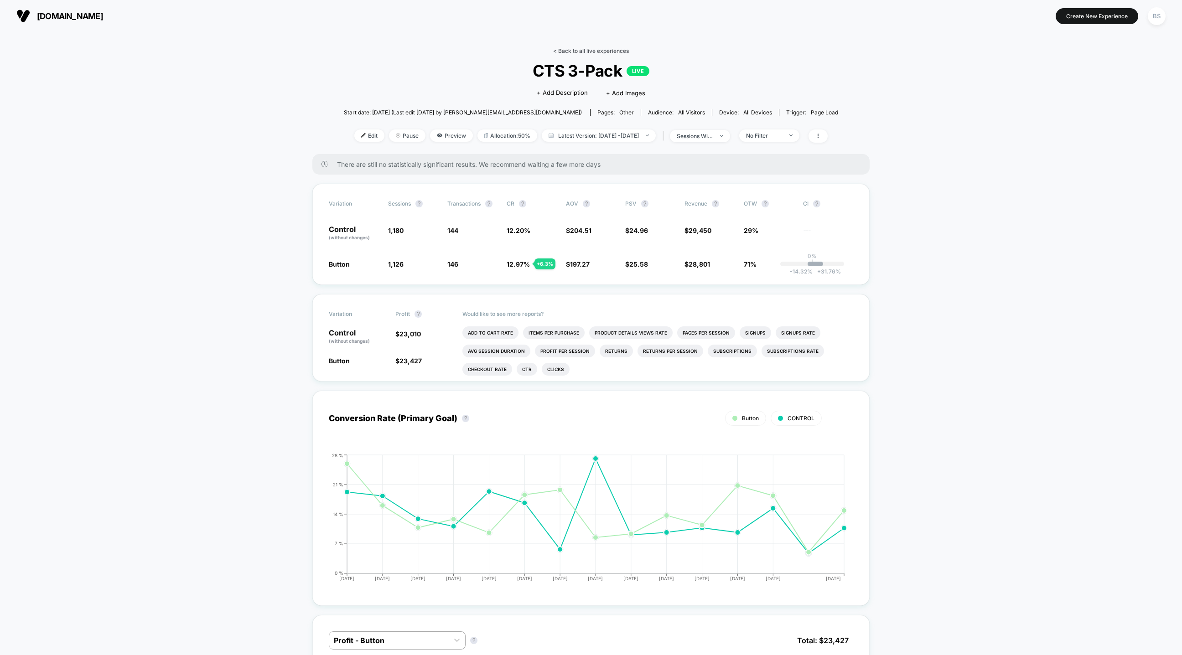
click at [565, 52] on link "< Back to all live experiences" at bounding box center [591, 50] width 76 height 7
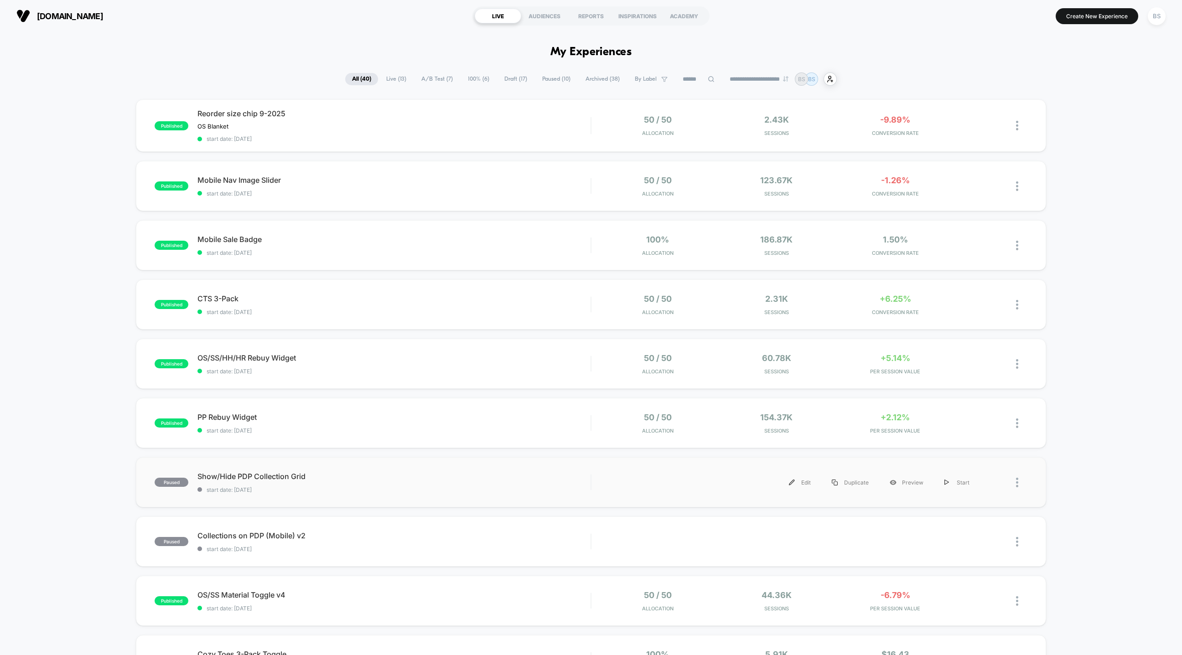
drag, startPoint x: 570, startPoint y: 426, endPoint x: 557, endPoint y: 461, distance: 36.9
click at [557, 461] on div "published Reorder size chip 9-2025 OS Blanket Click to edit experience details …" at bounding box center [591, 474] width 1182 height 750
click at [395, 83] on span "Live ( 13 )" at bounding box center [396, 79] width 34 height 12
click at [601, 368] on div "50 / 50 Allocation" at bounding box center [658, 363] width 114 height 21
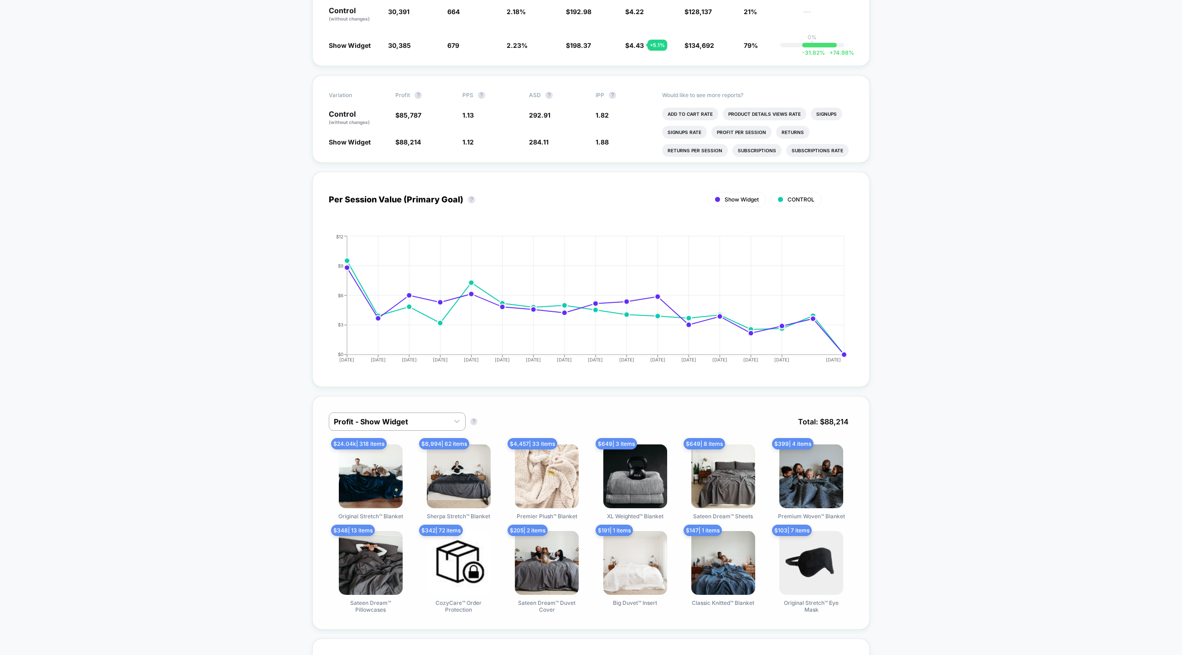
scroll to position [307, 0]
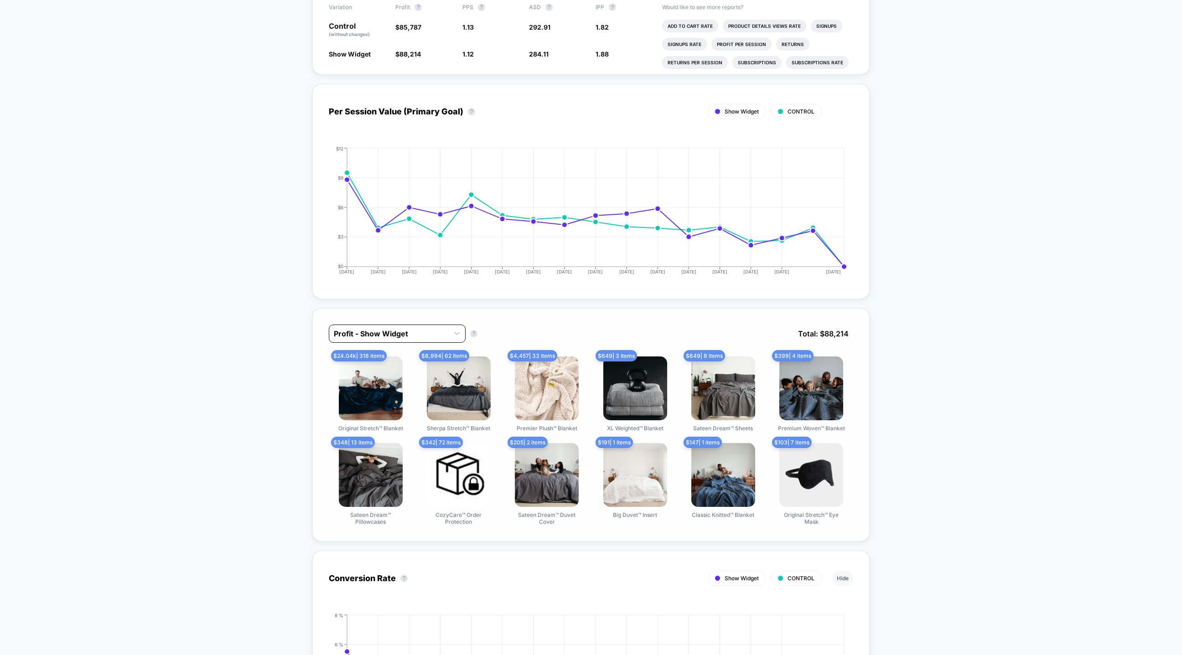
click at [437, 337] on div at bounding box center [389, 333] width 110 height 11
click at [397, 373] on div "Profit - CONTROL" at bounding box center [397, 373] width 137 height 16
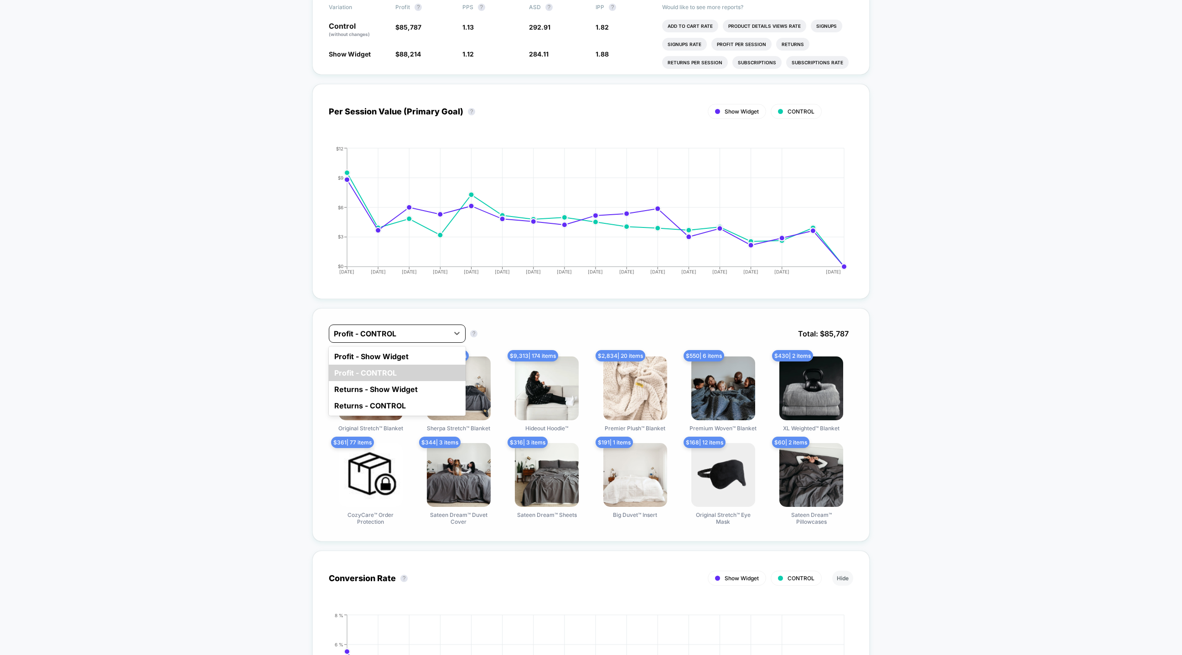
click at [421, 340] on div "Profit - CONTROL" at bounding box center [397, 334] width 137 height 18
click at [399, 403] on div "Returns - CONTROL" at bounding box center [397, 406] width 137 height 16
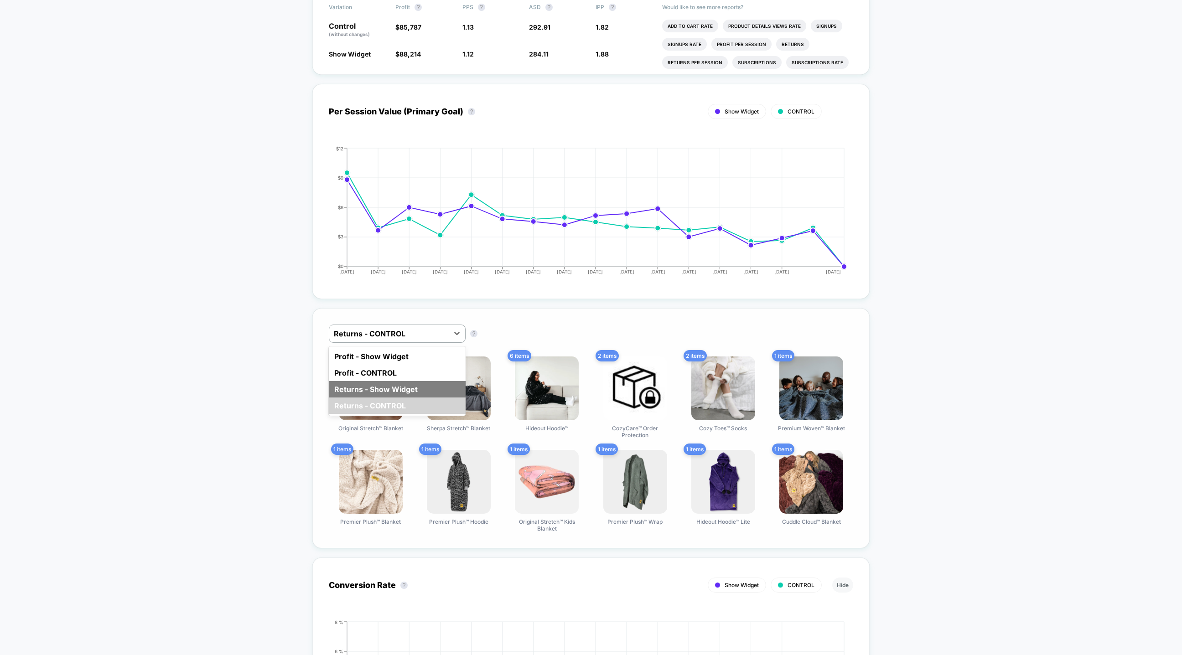
drag, startPoint x: 424, startPoint y: 337, endPoint x: 404, endPoint y: 380, distance: 47.6
click at [415, 343] on div "option Profit - Show Widget focused, 1 of 4. 4 results available. Use Up and Do…" at bounding box center [397, 334] width 137 height 18
click at [397, 385] on div "Returns - Show Widget" at bounding box center [397, 389] width 137 height 16
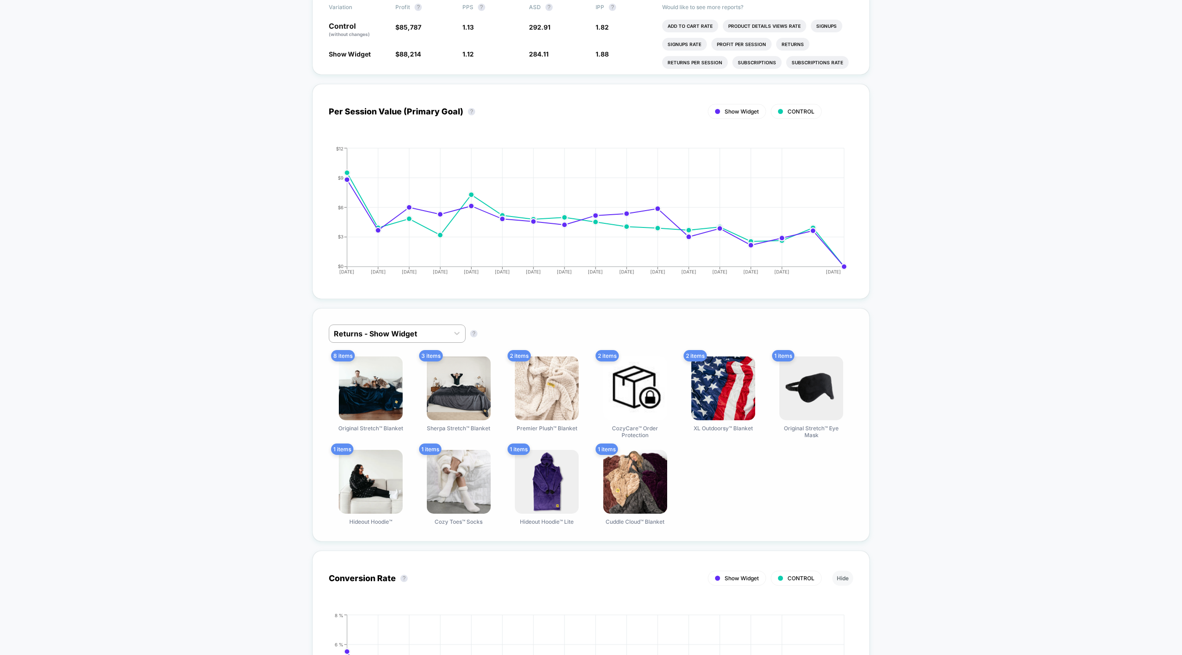
click at [417, 322] on div "Returns - Show Widget Returns - Show Widget ? Total: 0 8 items Original Stretch…" at bounding box center [590, 424] width 557 height 233
click at [417, 333] on div at bounding box center [389, 333] width 110 height 11
click at [389, 359] on div "Profit - Show Widget" at bounding box center [397, 356] width 137 height 16
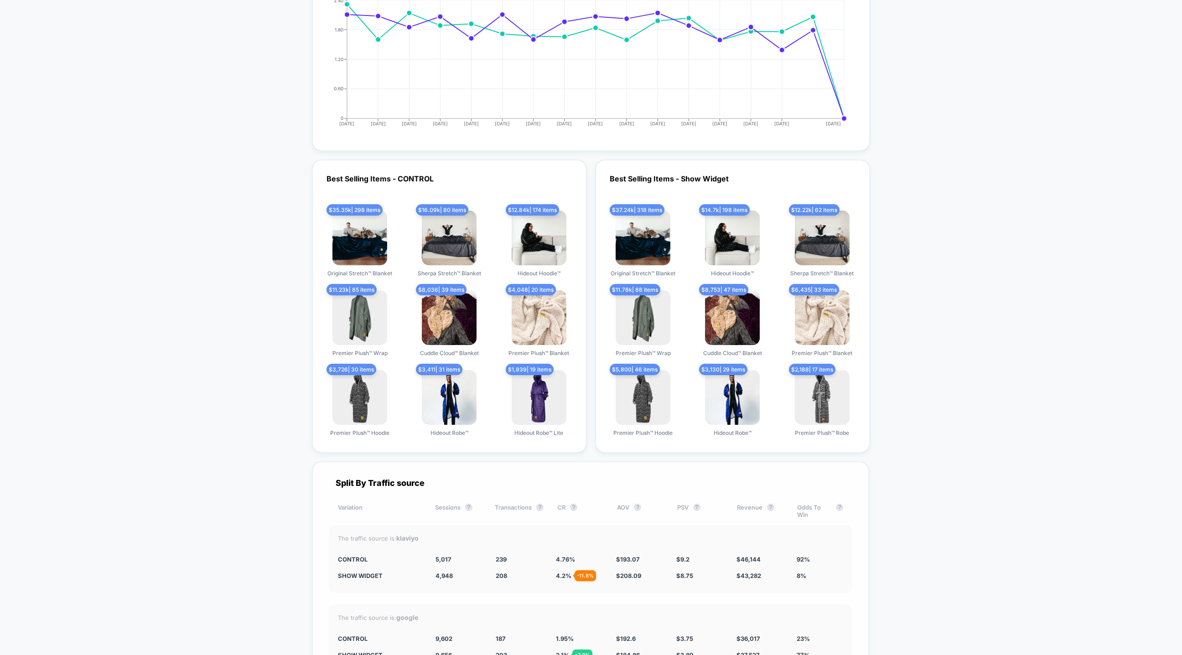
scroll to position [1808, 0]
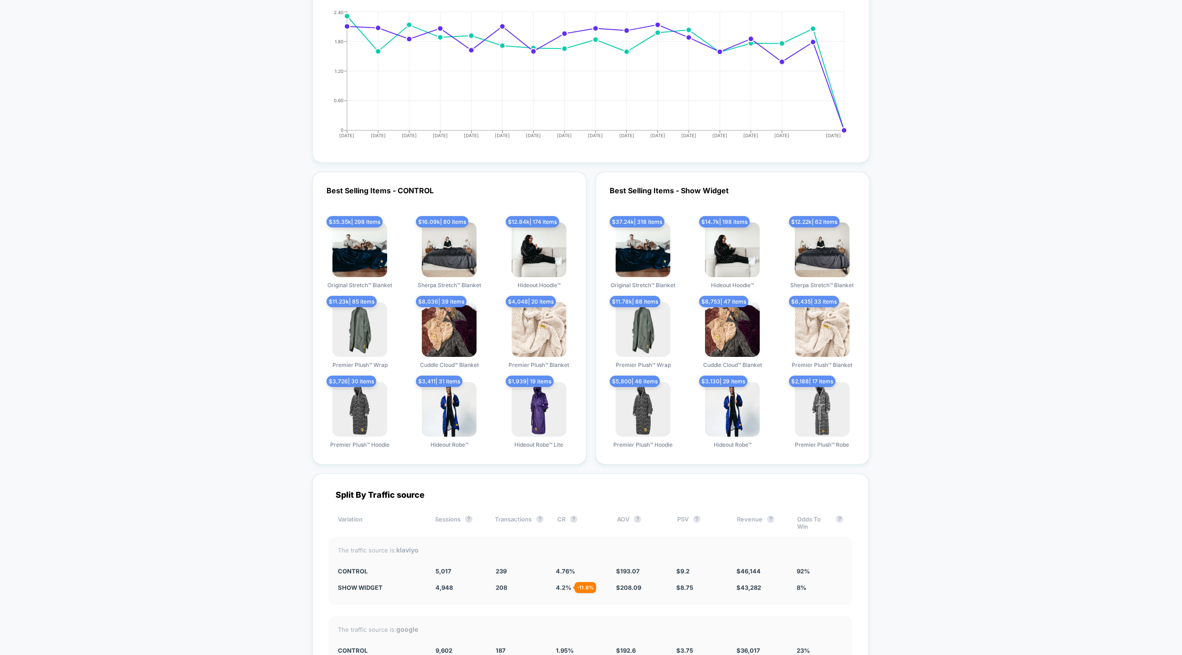
click at [679, 182] on div "Best Selling Items - Show Widget $ 37.24k | 318 items Original Stretch™ Blanket…" at bounding box center [733, 318] width 274 height 293
click at [678, 191] on div "Best Selling Items - Show Widget $ 37.24k | 318 items Original Stretch™ Blanket…" at bounding box center [733, 318] width 274 height 293
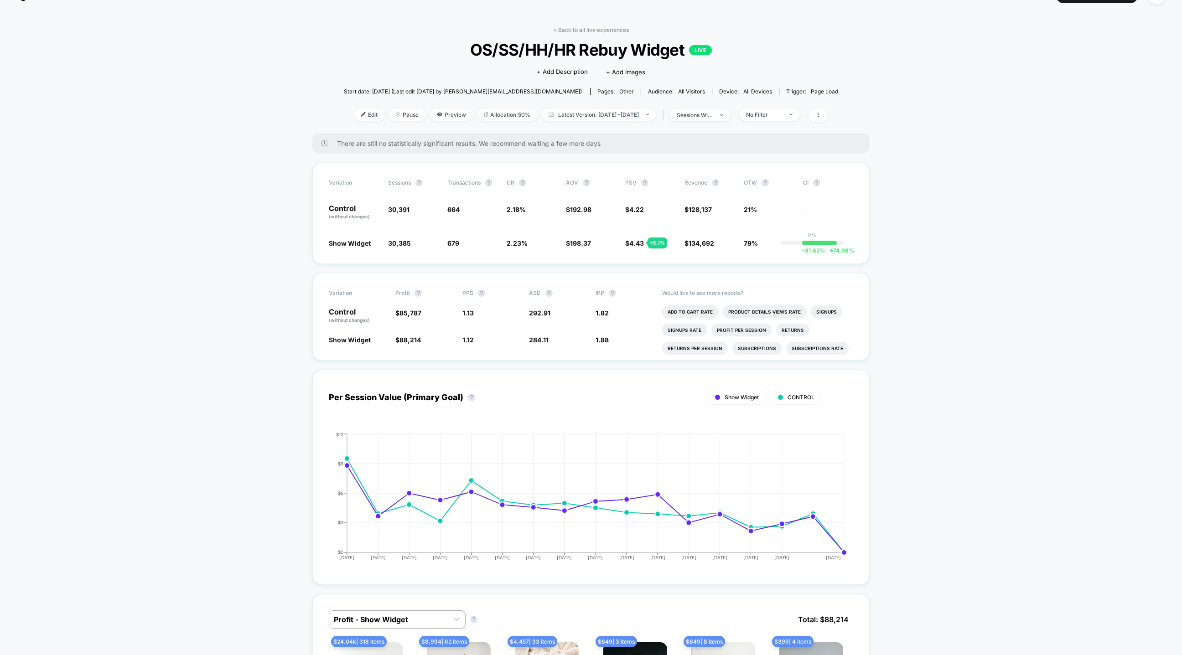
scroll to position [0, 0]
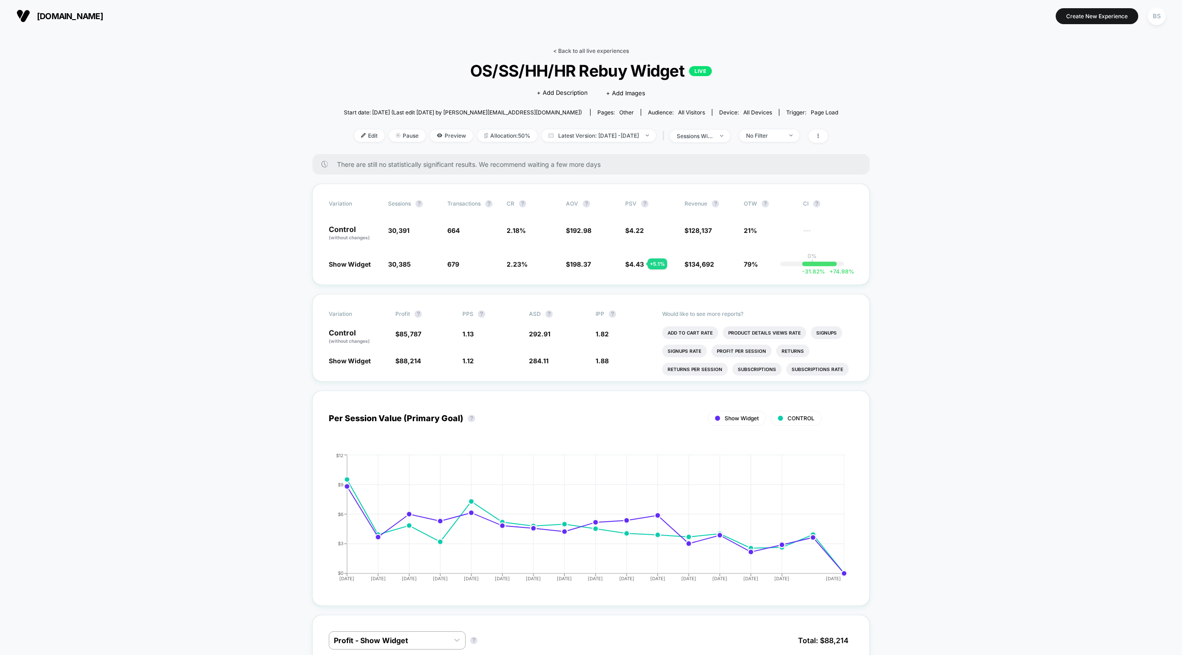
click at [568, 49] on link "< Back to all live experiences" at bounding box center [591, 50] width 76 height 7
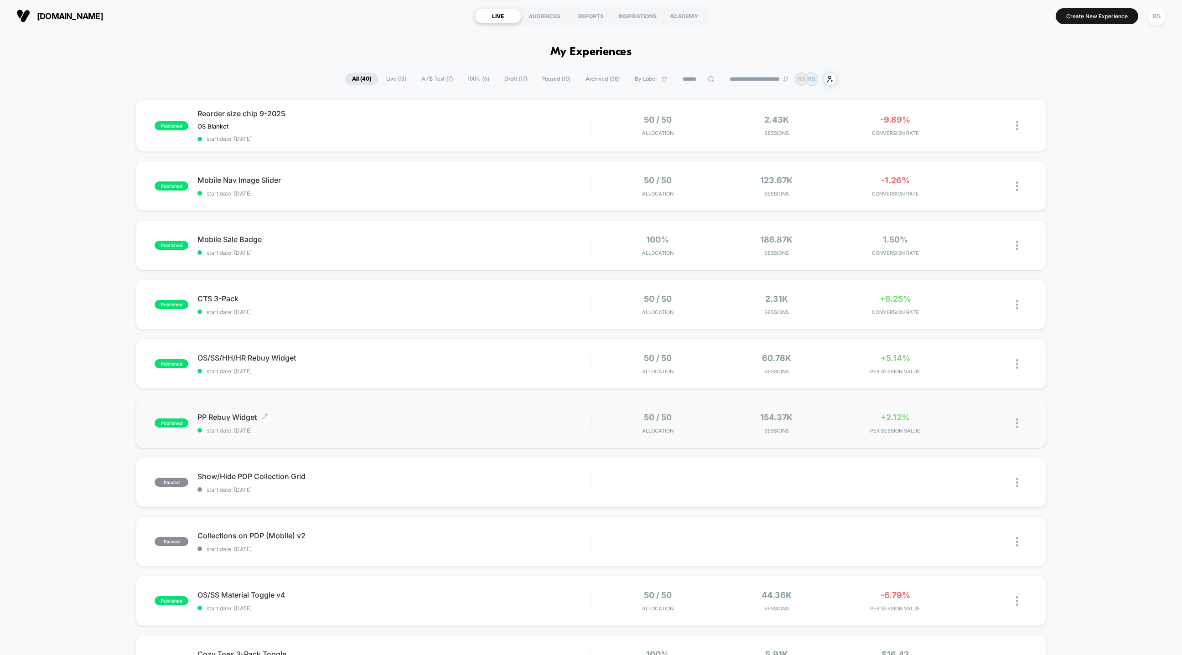
click at [538, 430] on span "start date: [DATE]" at bounding box center [393, 430] width 393 height 7
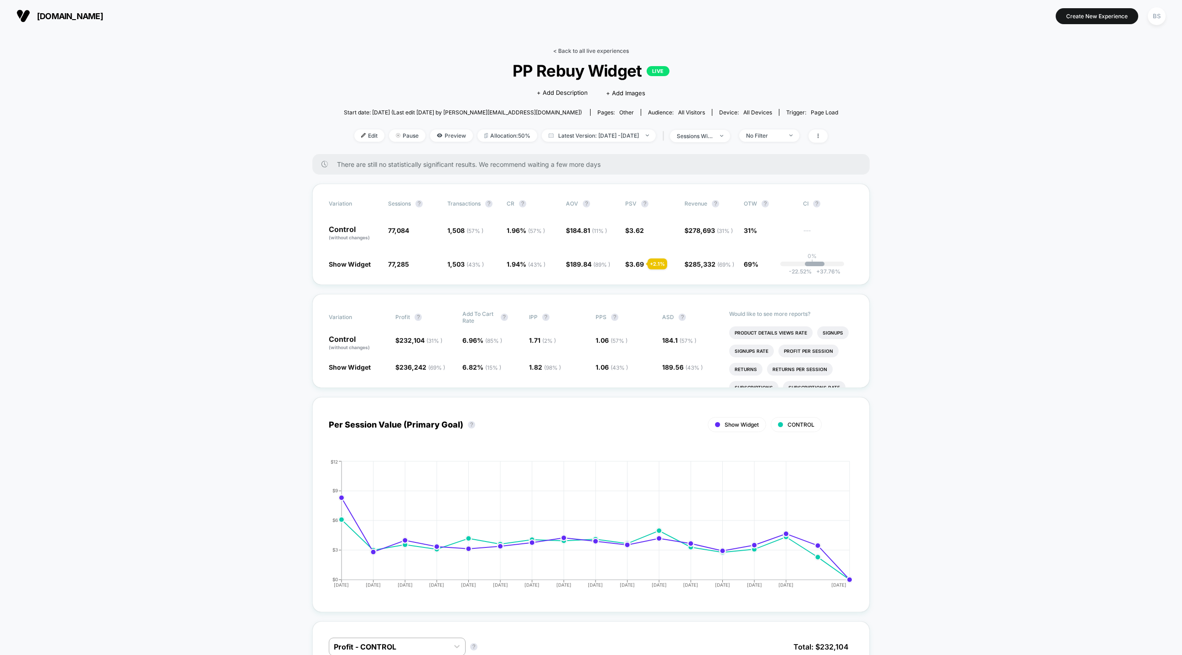
click at [581, 49] on link "< Back to all live experiences" at bounding box center [591, 50] width 76 height 7
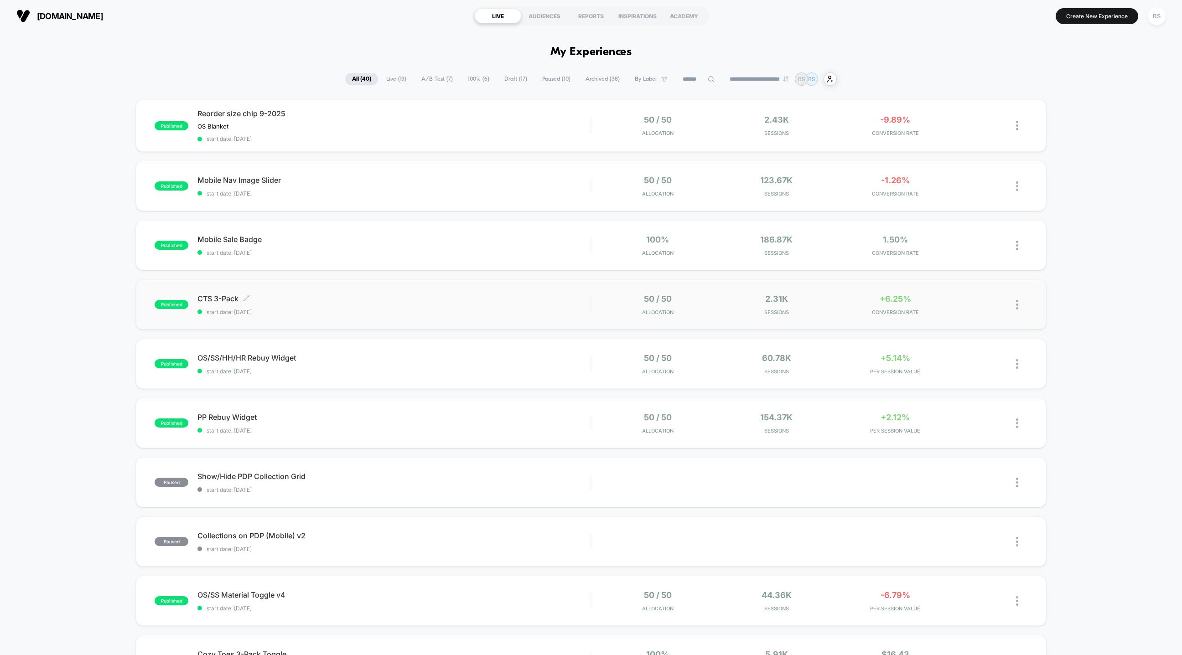
click at [564, 301] on span "CTS 3-Pack Click to edit experience details" at bounding box center [393, 298] width 393 height 9
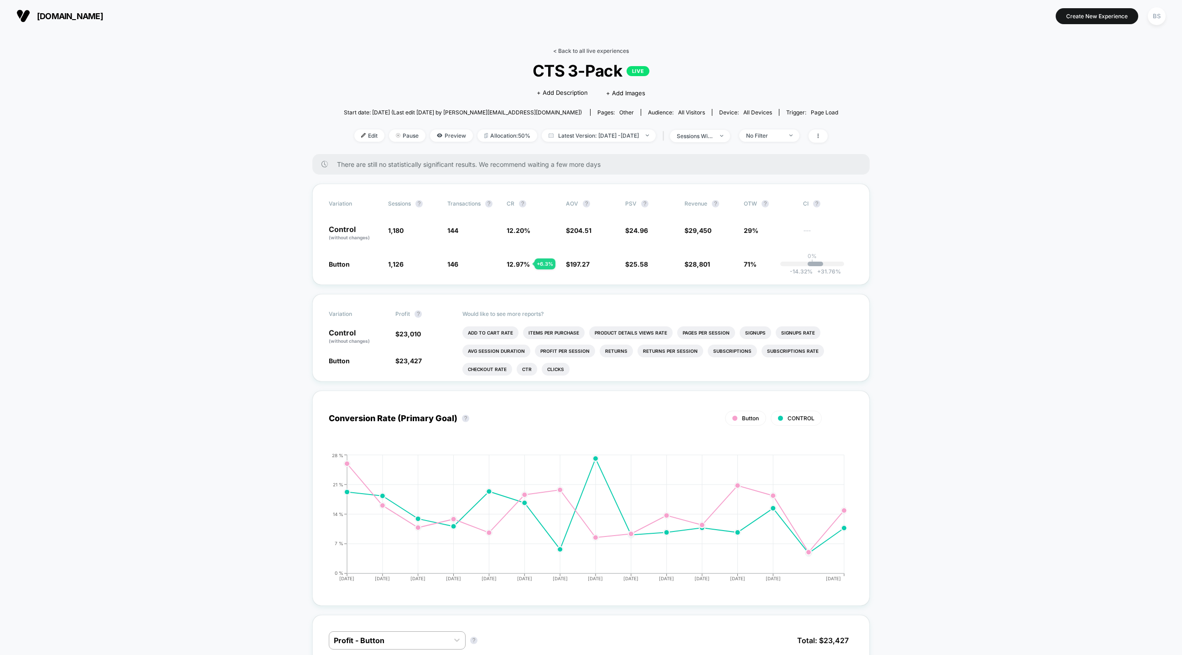
click at [596, 53] on link "< Back to all live experiences" at bounding box center [591, 50] width 76 height 7
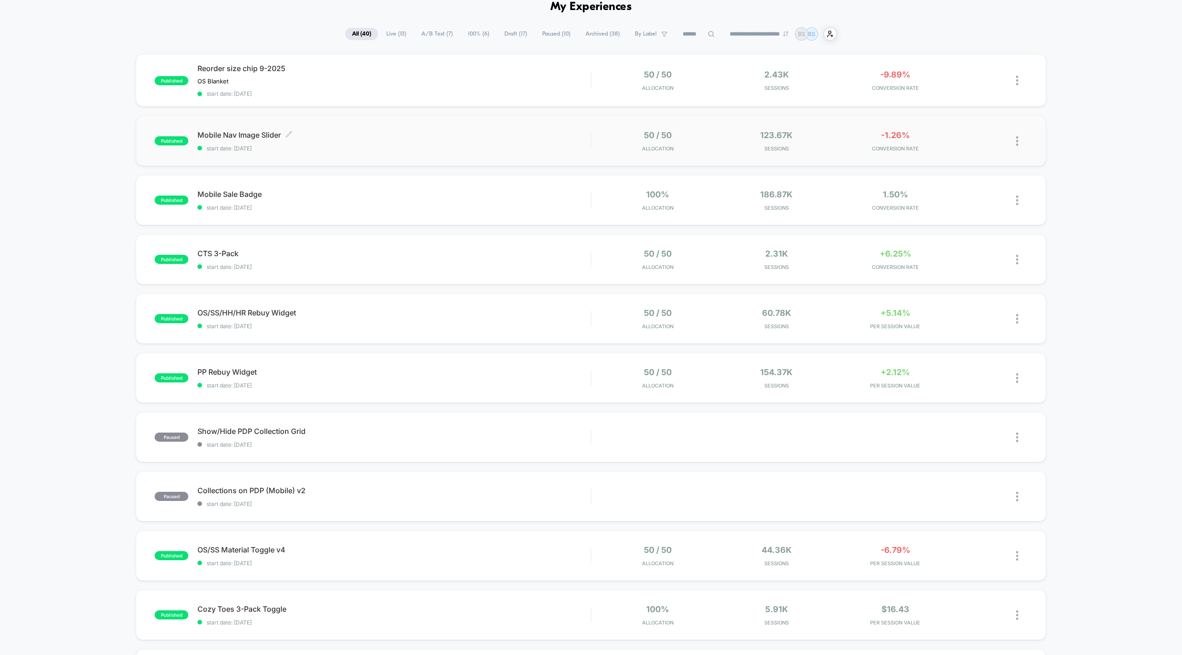
scroll to position [52, 0]
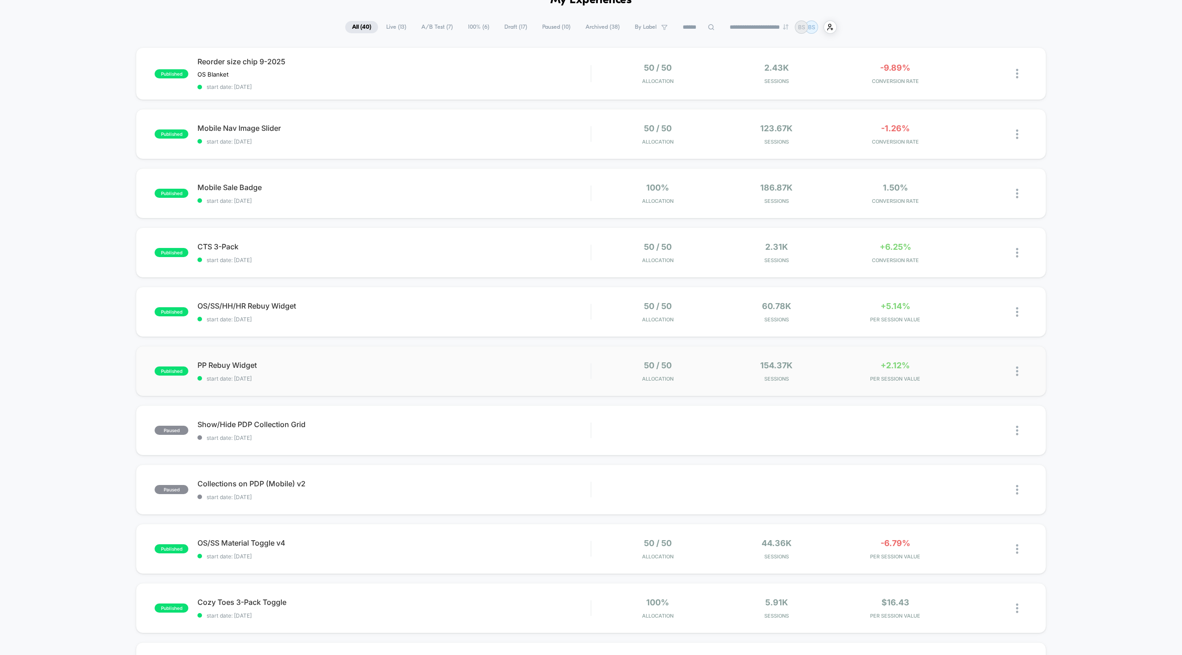
click at [576, 356] on div "published PP Rebuy Widget start date: 8/28/2025 50 / 50 Allocation 154.37k Sess…" at bounding box center [591, 371] width 910 height 50
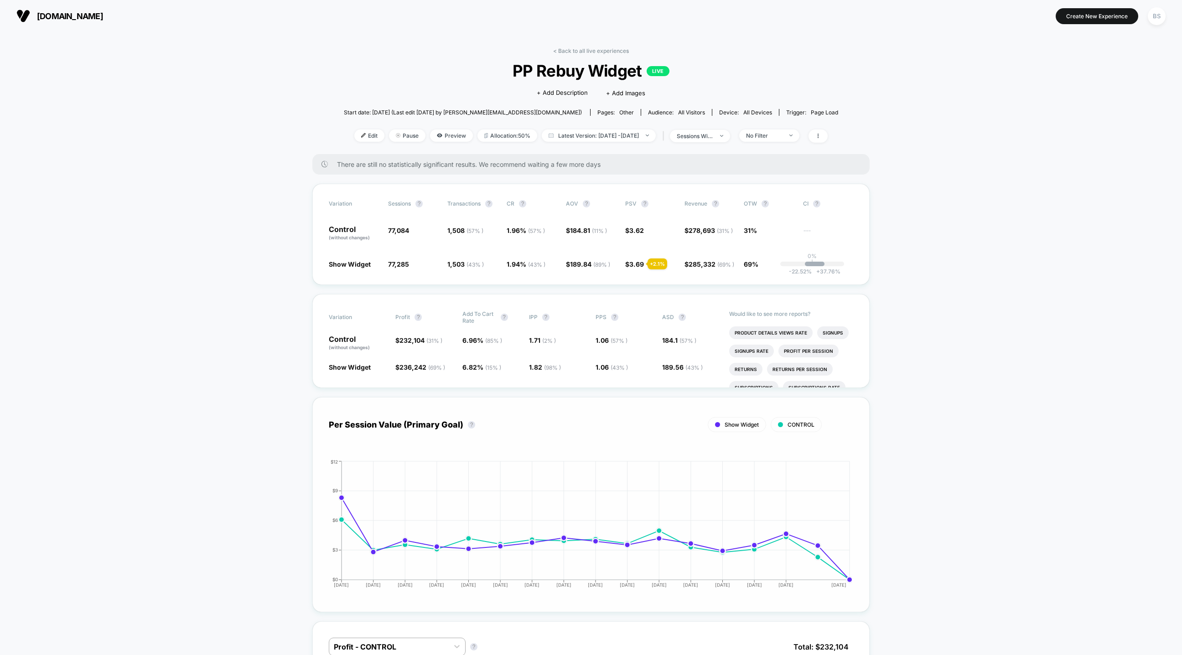
scroll to position [3, 0]
